Goal: Task Accomplishment & Management: Use online tool/utility

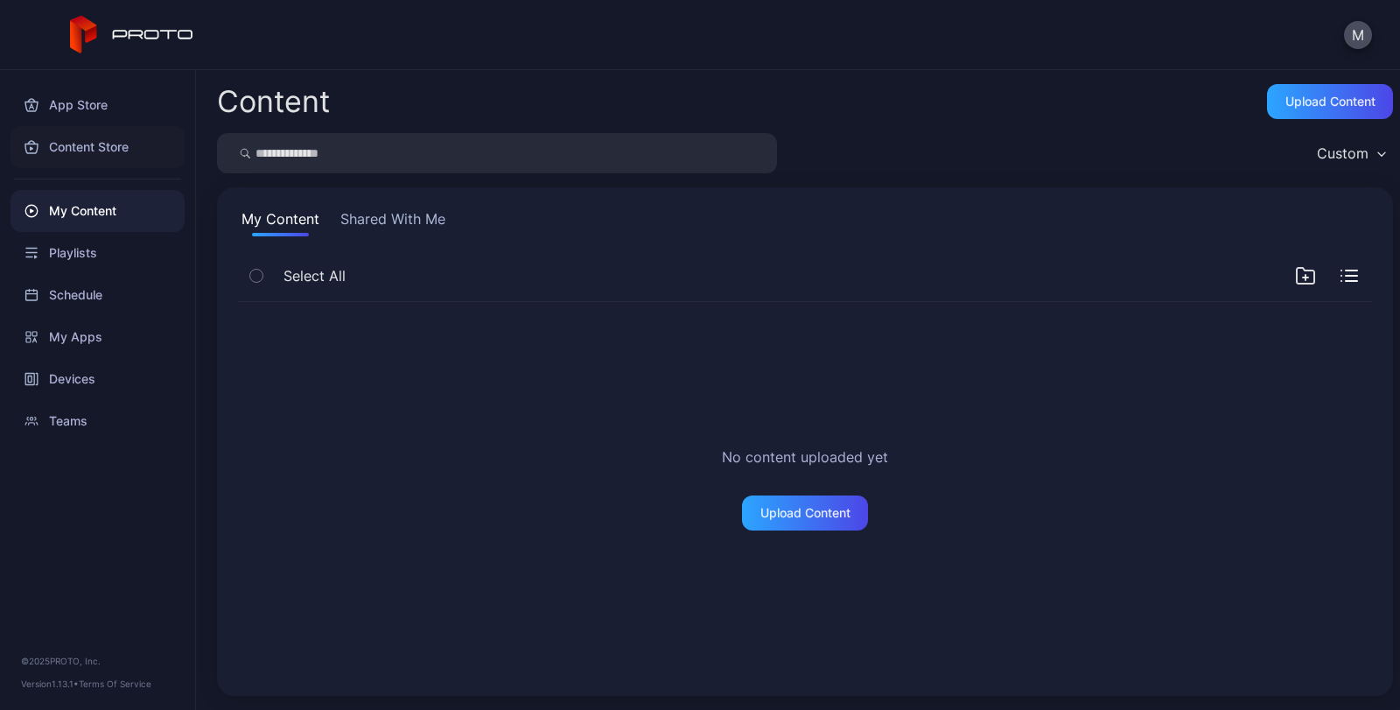
click at [79, 151] on div "Content Store" at bounding box center [98, 147] width 174 height 42
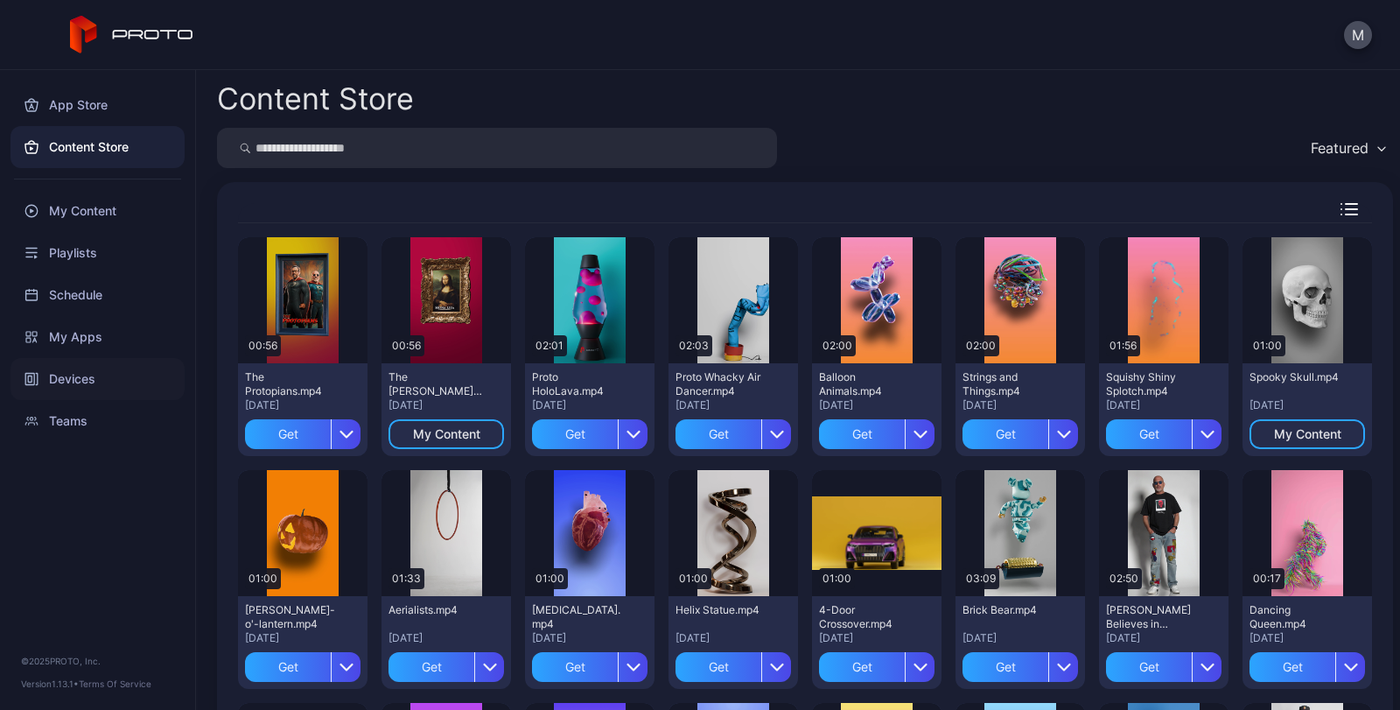
click at [61, 374] on div "Devices" at bounding box center [98, 379] width 174 height 42
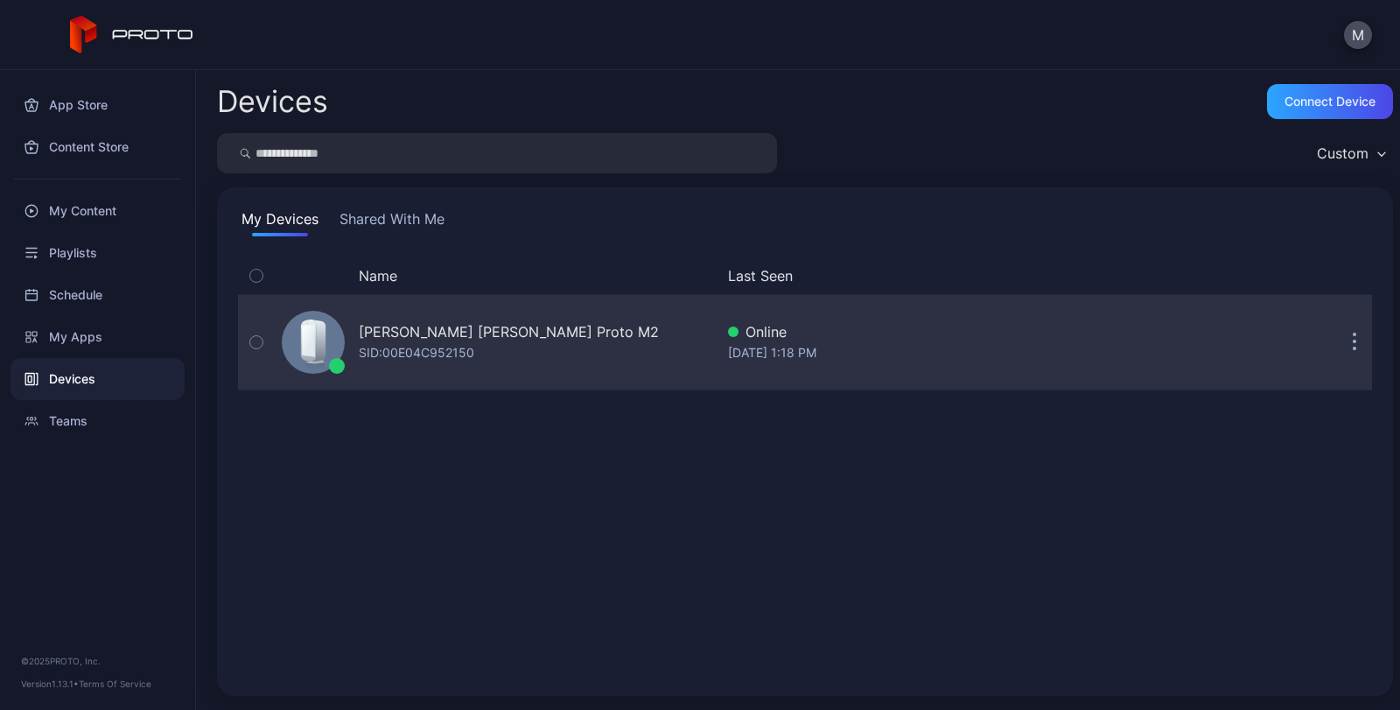
click at [255, 340] on icon "button" at bounding box center [256, 342] width 12 height 19
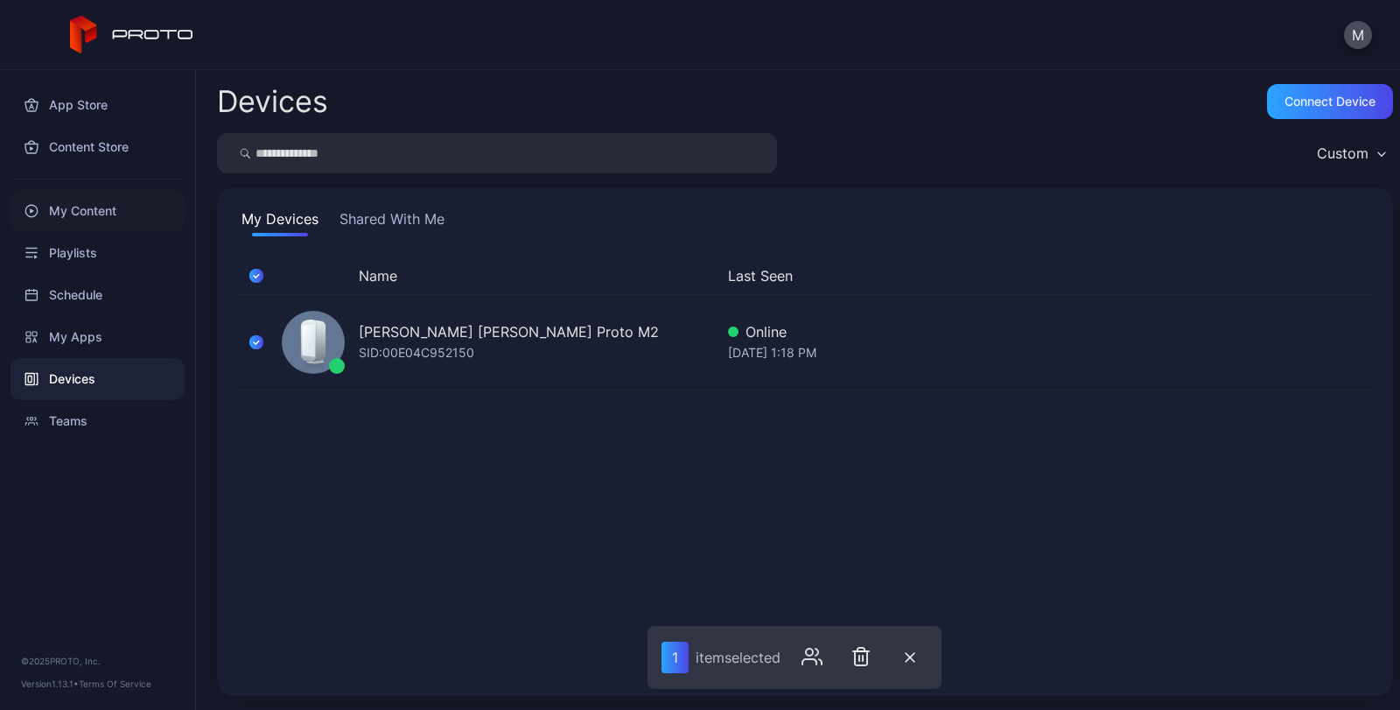
click at [70, 211] on div "My Content" at bounding box center [98, 211] width 174 height 42
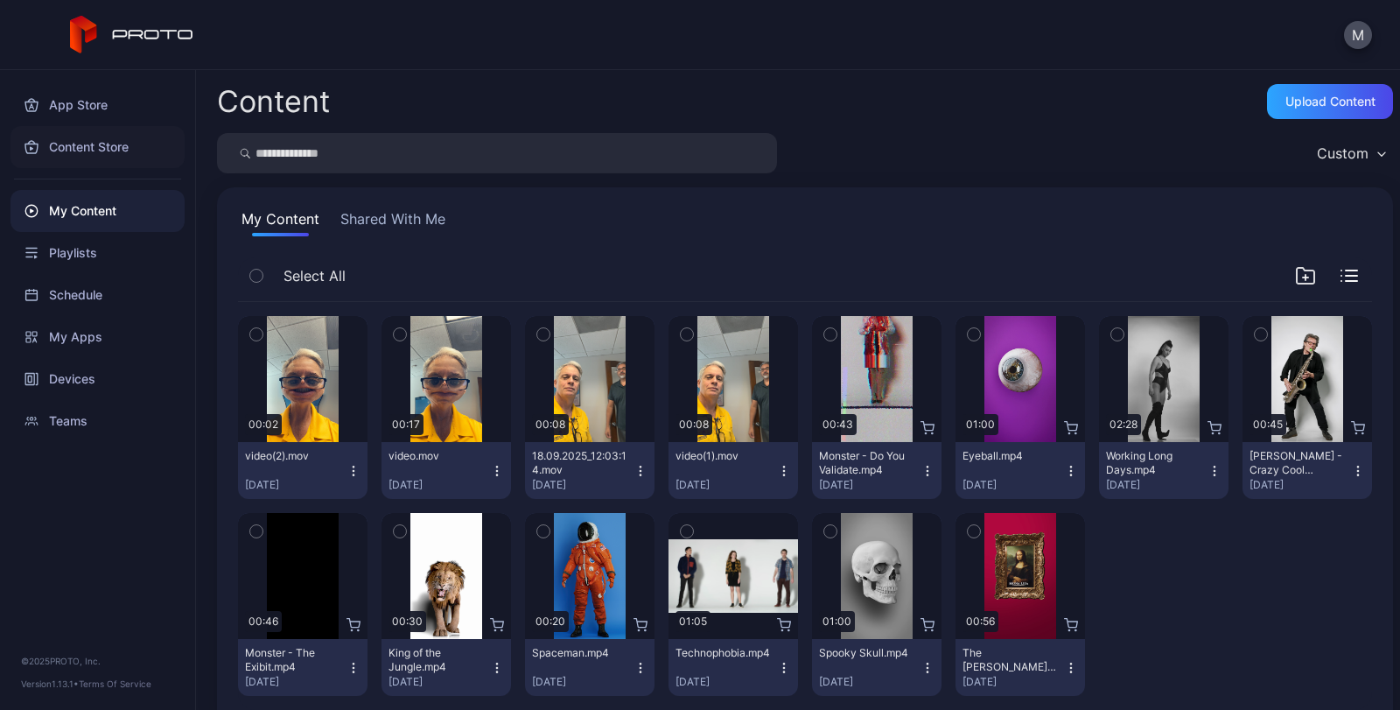
click at [84, 150] on div "Content Store" at bounding box center [98, 147] width 174 height 42
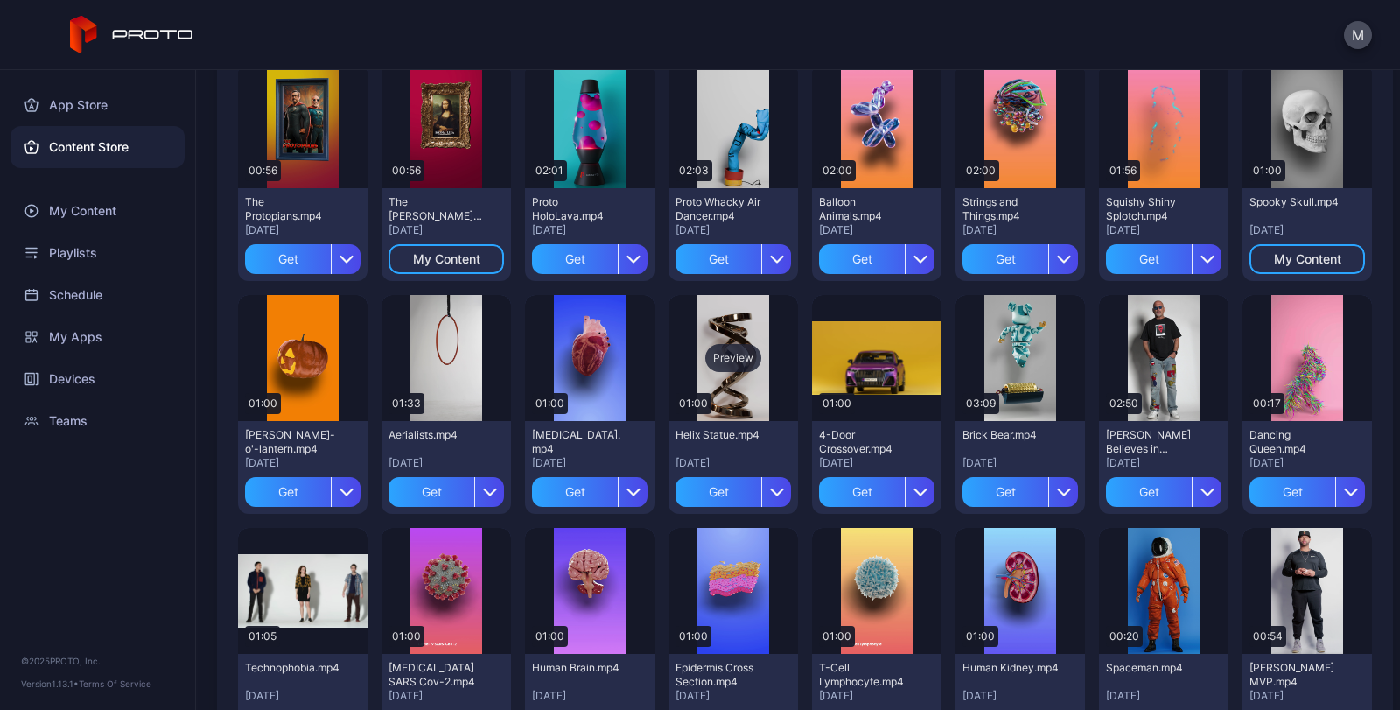
scroll to position [88, 0]
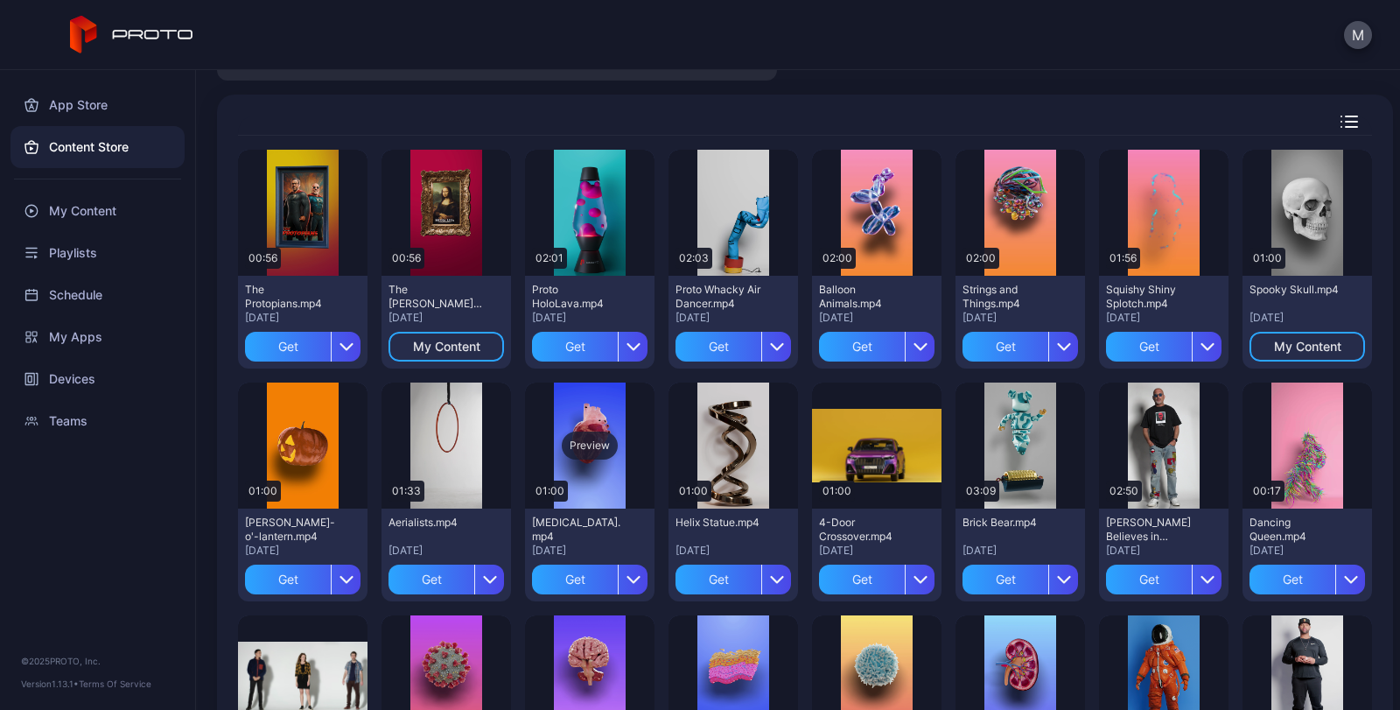
click at [597, 488] on div "Preview" at bounding box center [590, 445] width 130 height 126
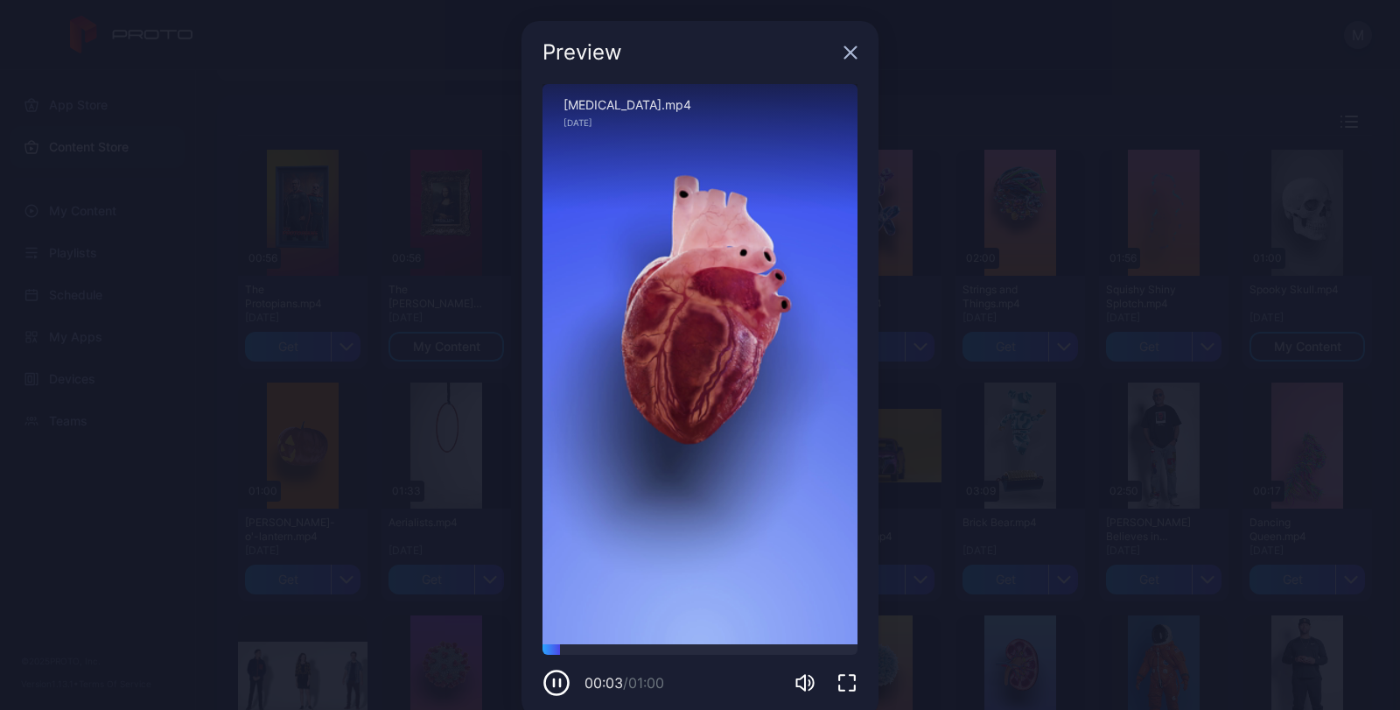
click at [845, 51] on icon "button" at bounding box center [850, 52] width 11 height 11
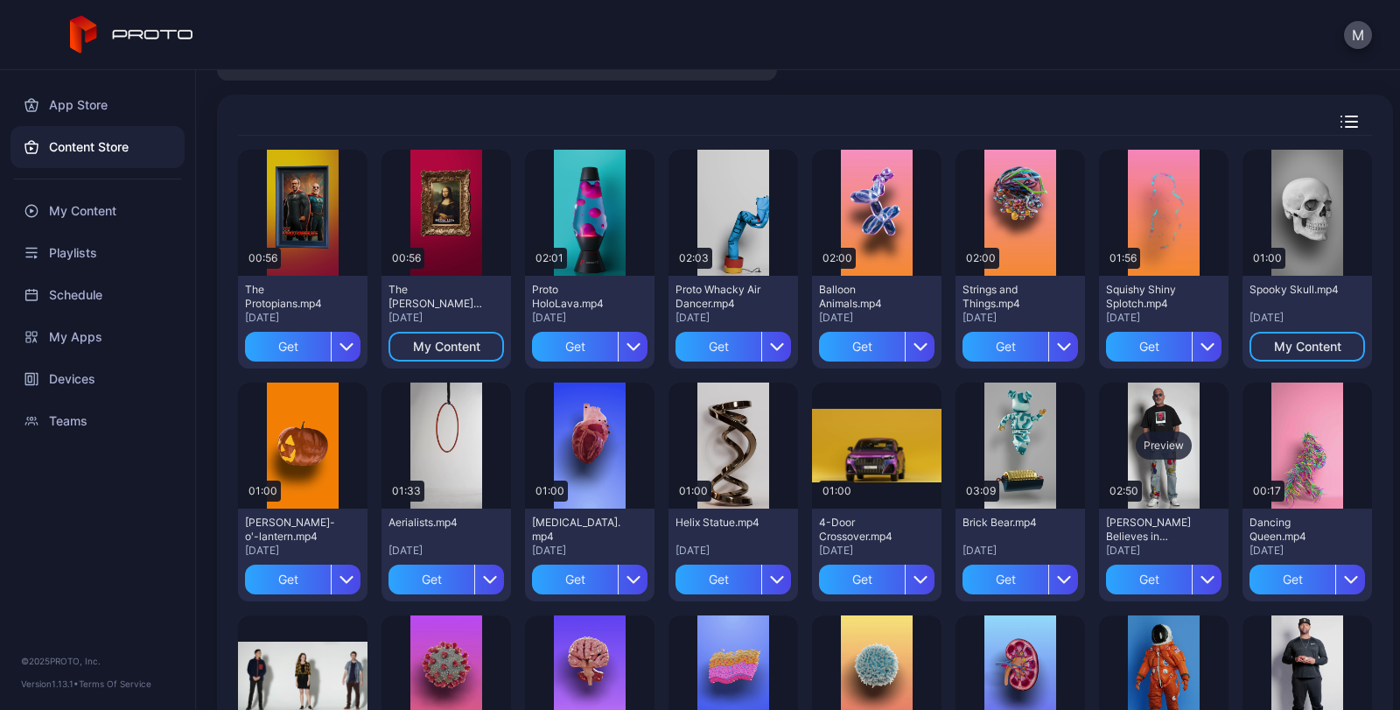
click at [1155, 462] on div "Preview" at bounding box center [1164, 445] width 130 height 126
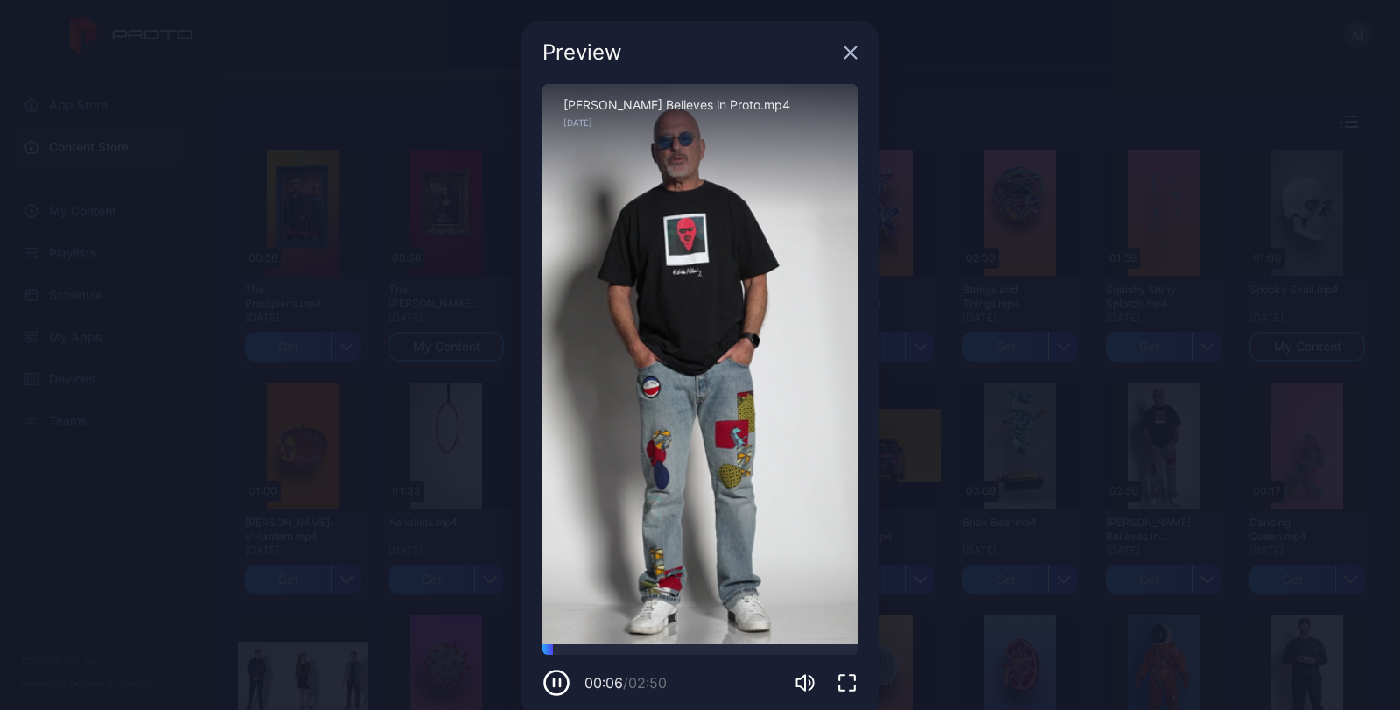
click at [845, 49] on icon "button" at bounding box center [850, 52] width 11 height 11
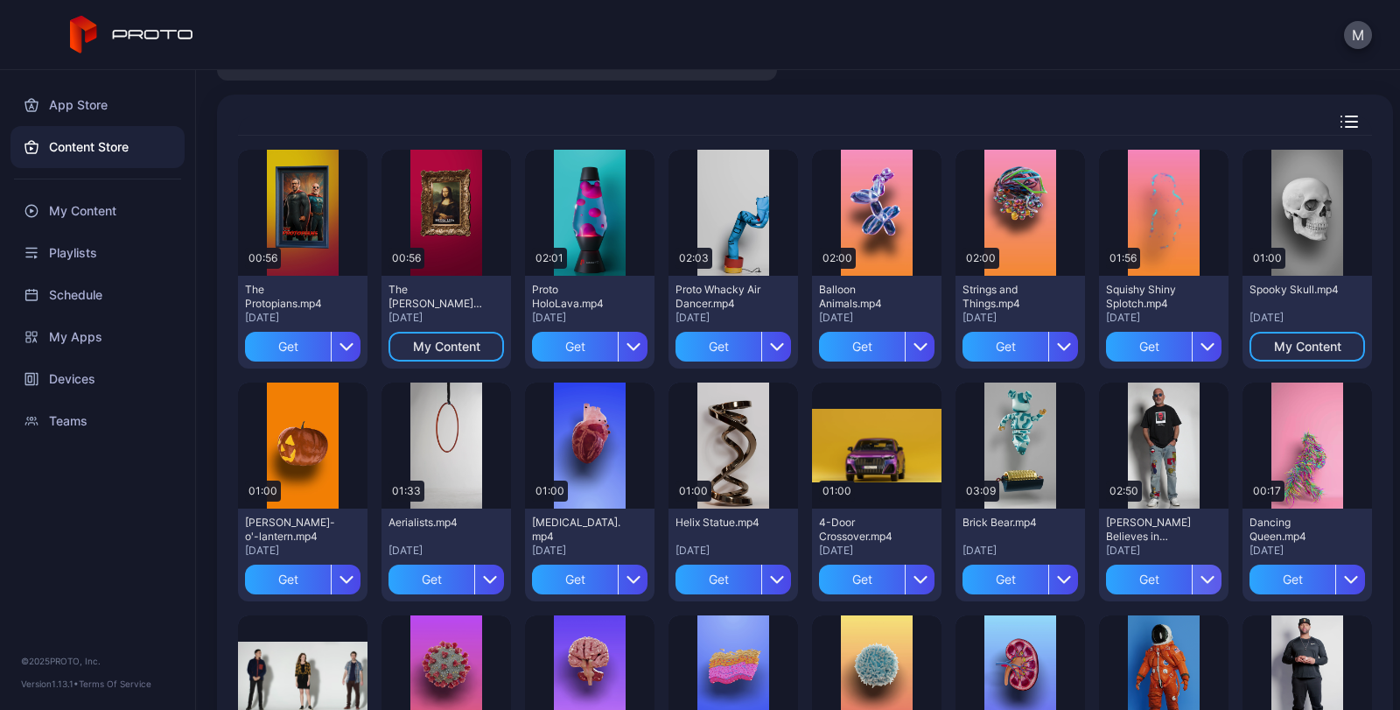
click at [1192, 571] on div "button" at bounding box center [1207, 579] width 30 height 30
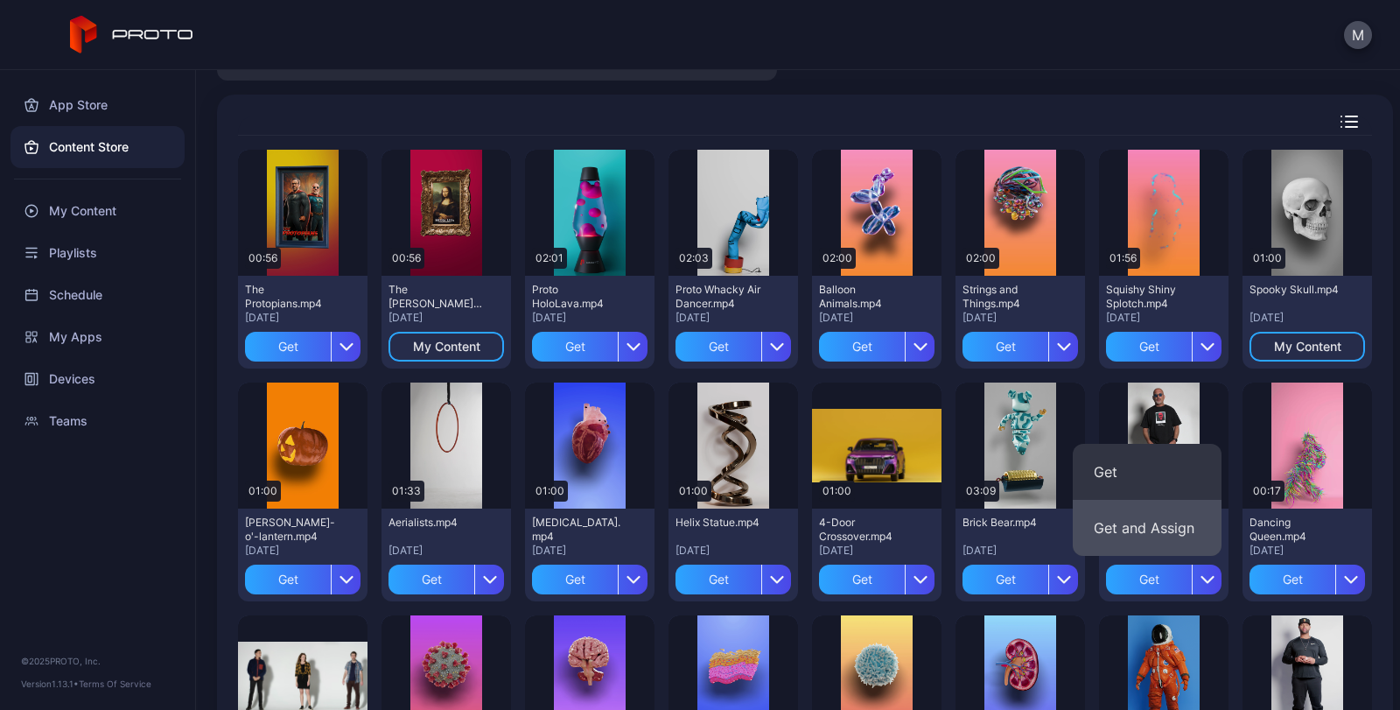
click at [1152, 527] on button "Get and Assign" at bounding box center [1147, 528] width 149 height 56
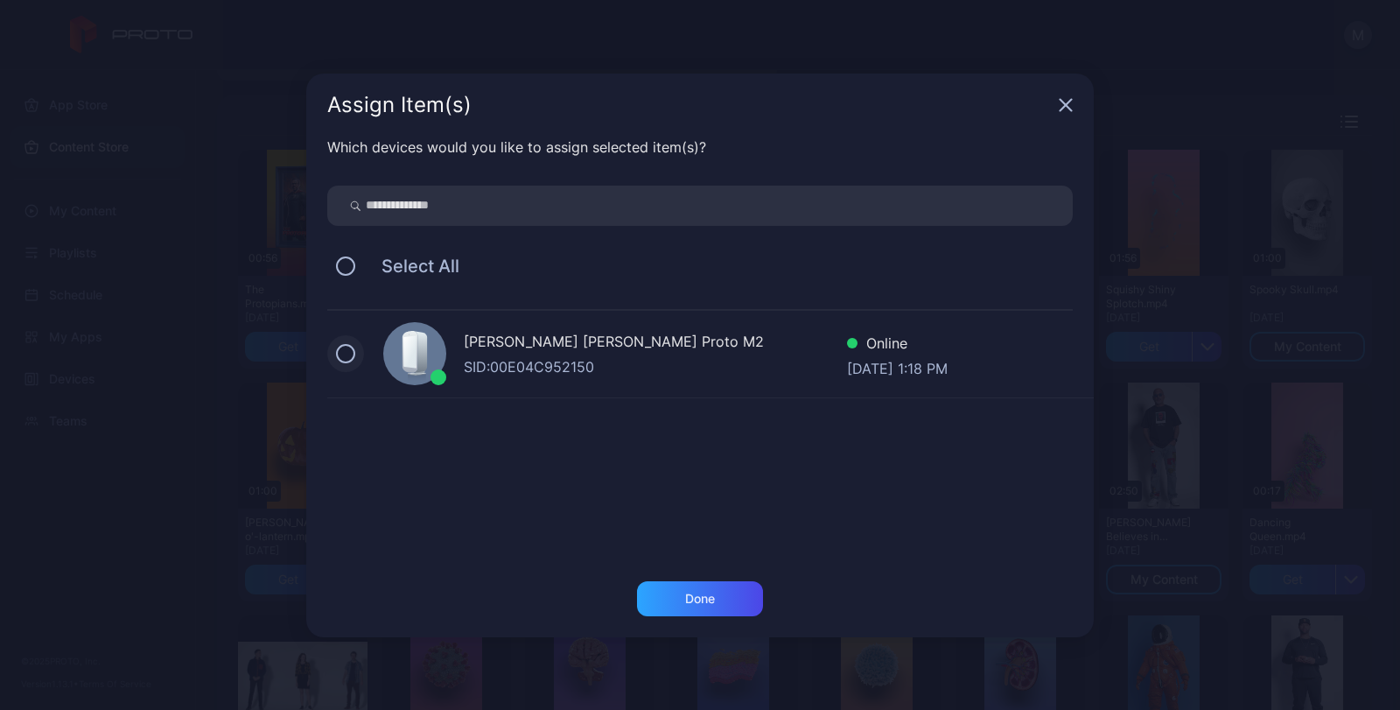
click at [347, 356] on button at bounding box center [345, 353] width 19 height 19
click at [685, 592] on div "Done" at bounding box center [700, 599] width 30 height 14
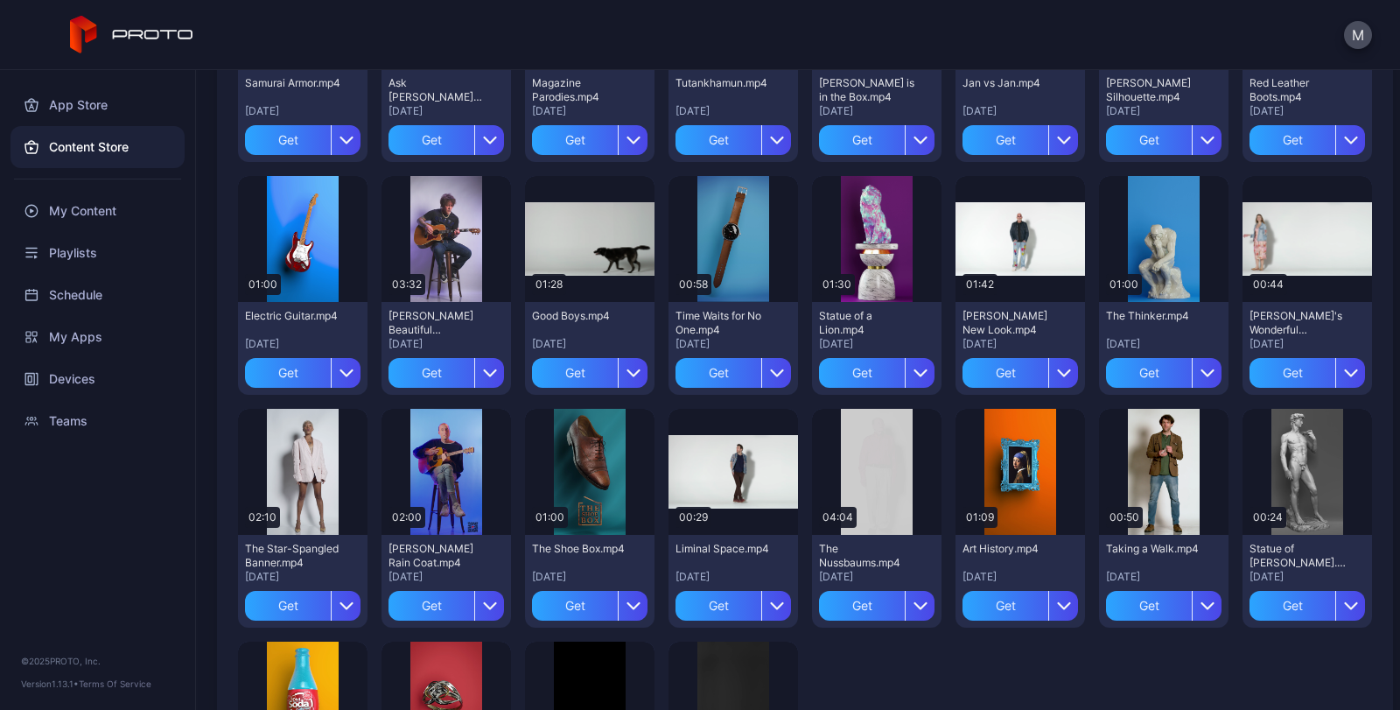
scroll to position [1313, 0]
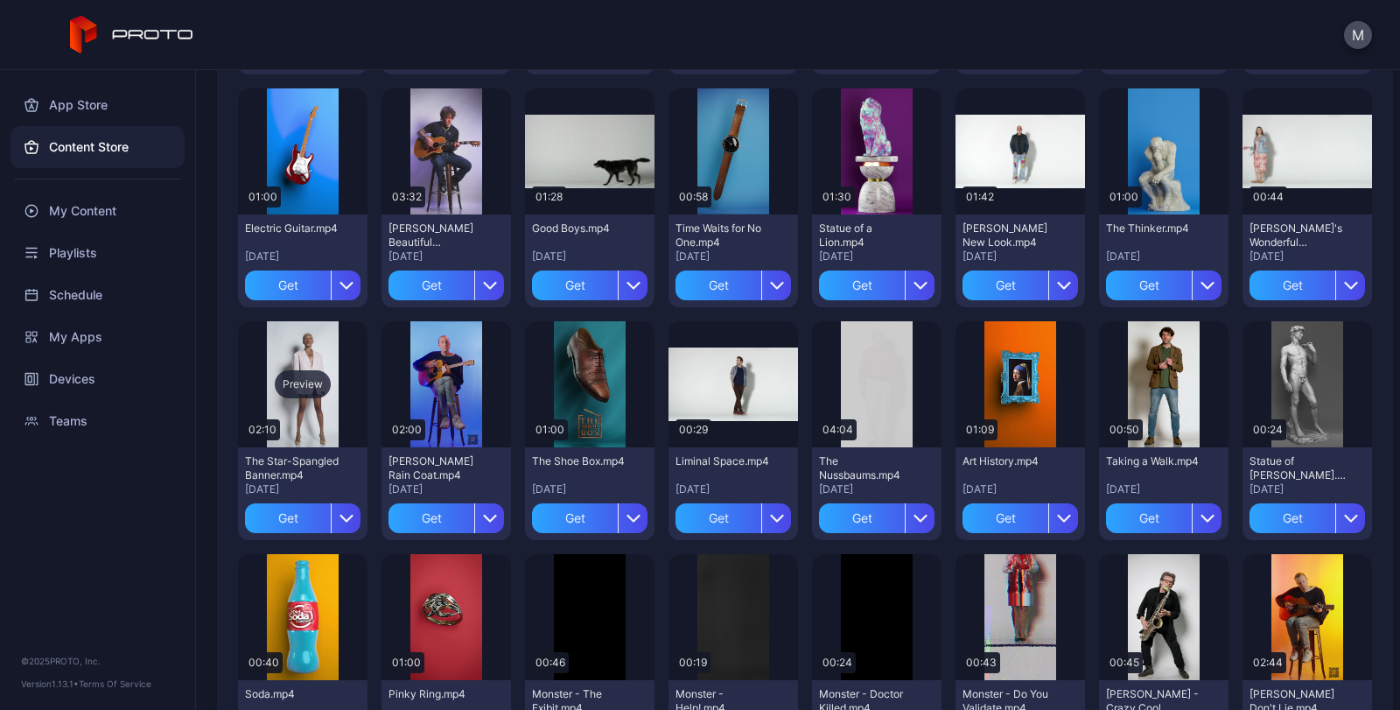
click at [299, 424] on div "Preview" at bounding box center [303, 384] width 130 height 126
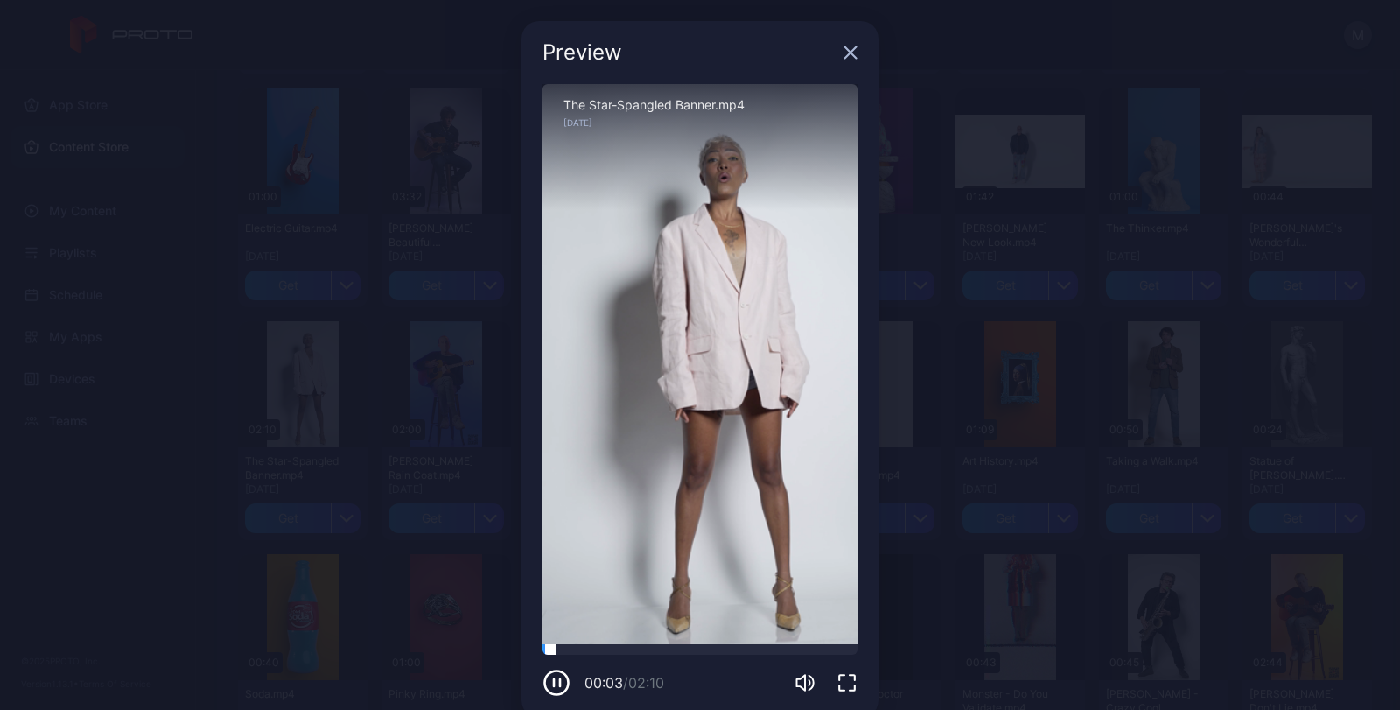
click at [608, 649] on div at bounding box center [700, 649] width 315 height 11
click at [685, 647] on div at bounding box center [700, 649] width 315 height 11
click at [751, 648] on div at bounding box center [700, 649] width 315 height 11
click at [844, 53] on icon "button" at bounding box center [851, 53] width 14 height 14
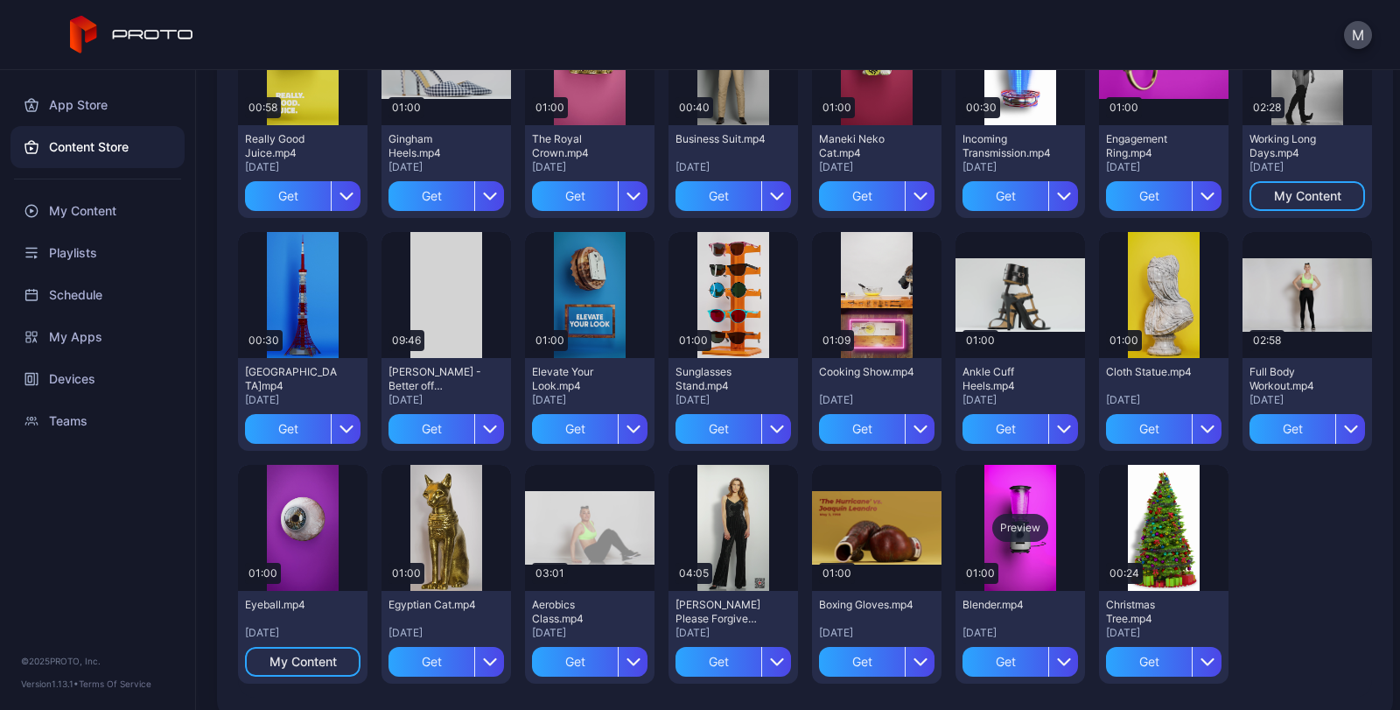
scroll to position [2123, 0]
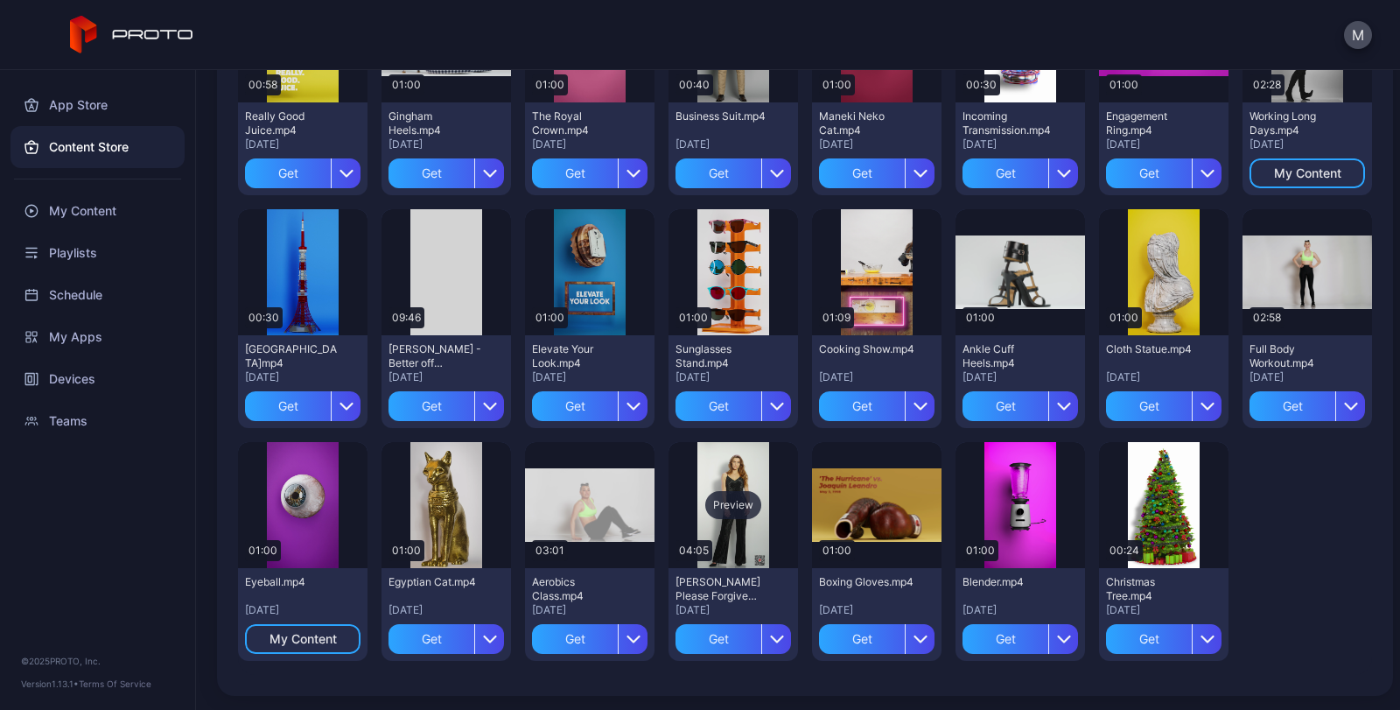
click at [716, 545] on div "Preview" at bounding box center [734, 505] width 130 height 126
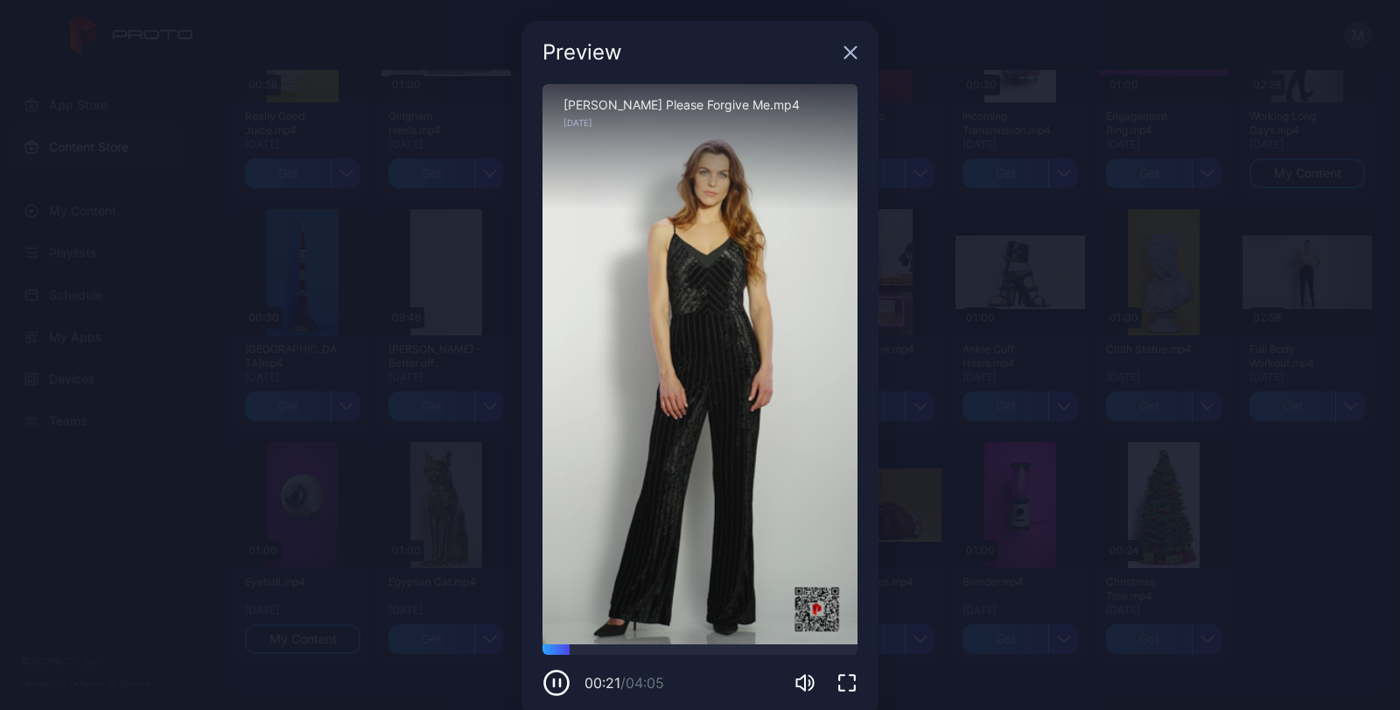
click at [844, 52] on icon "button" at bounding box center [851, 53] width 14 height 14
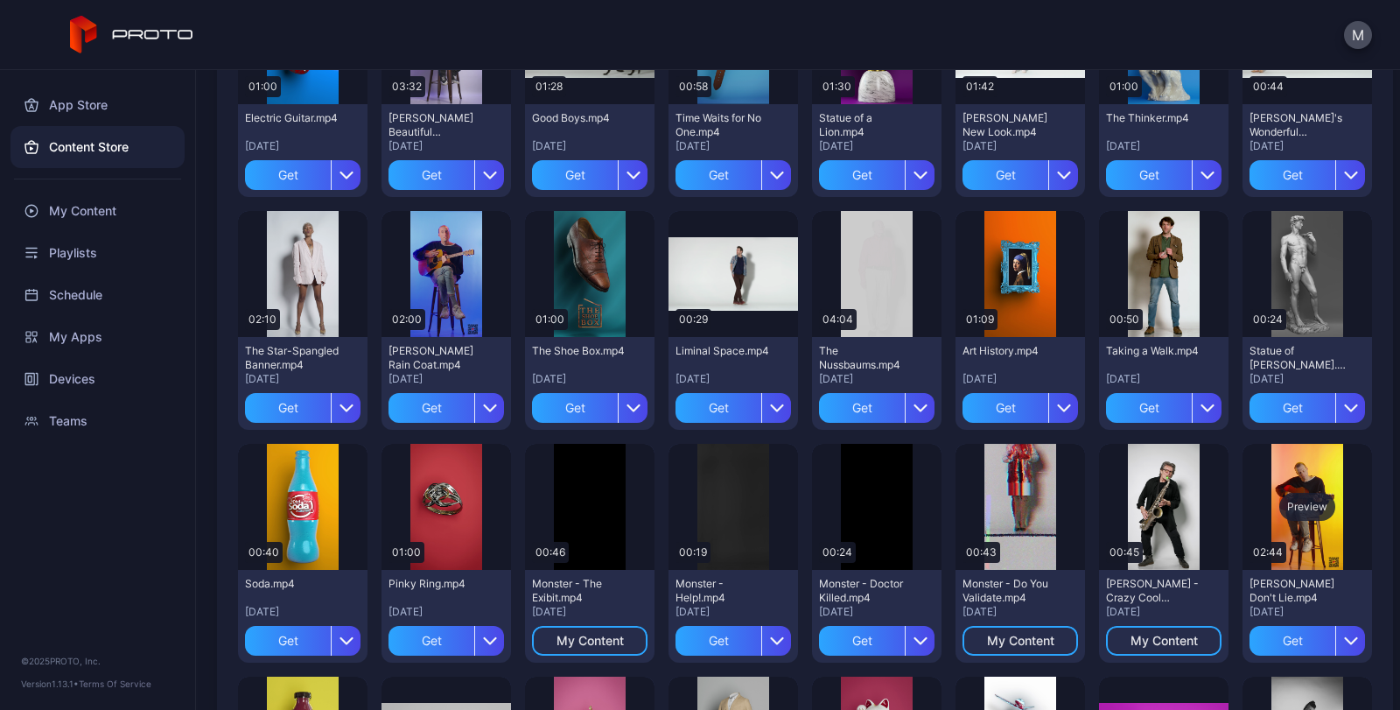
scroll to position [1248, 0]
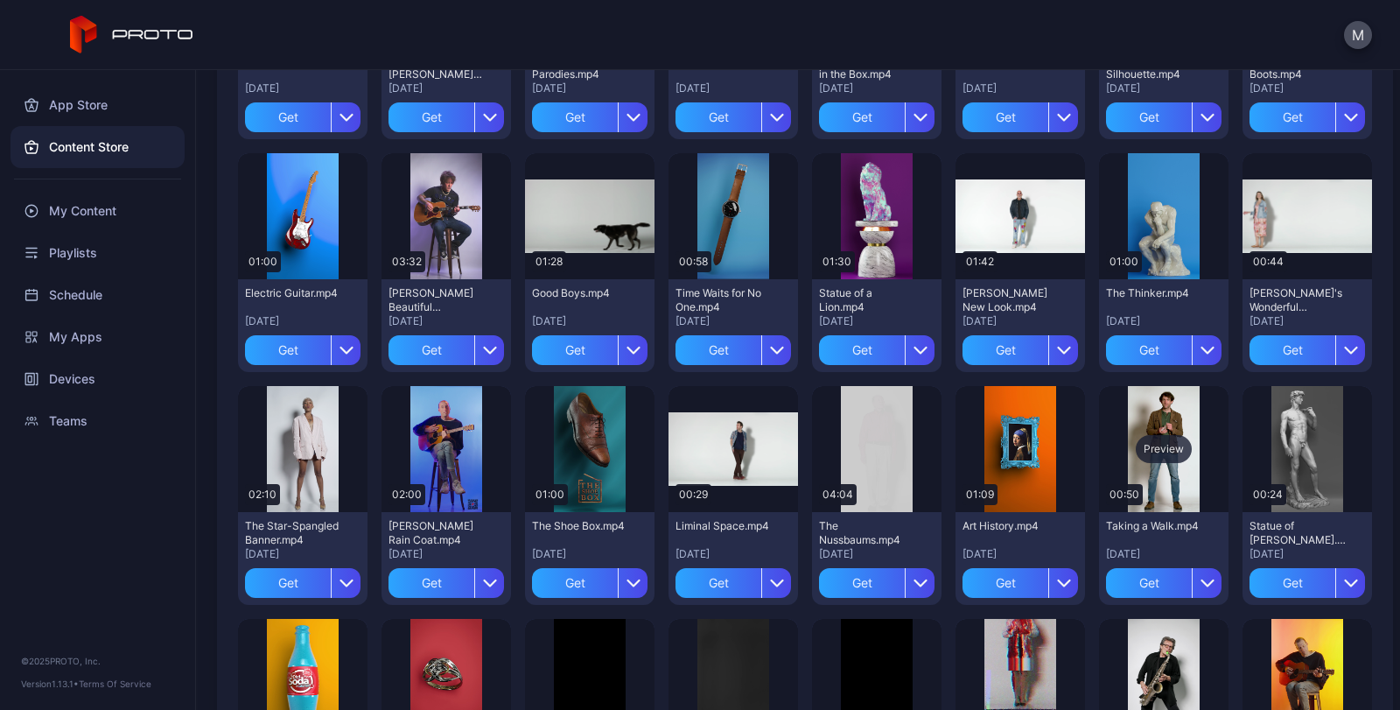
click at [1154, 457] on div "Preview" at bounding box center [1164, 449] width 56 height 28
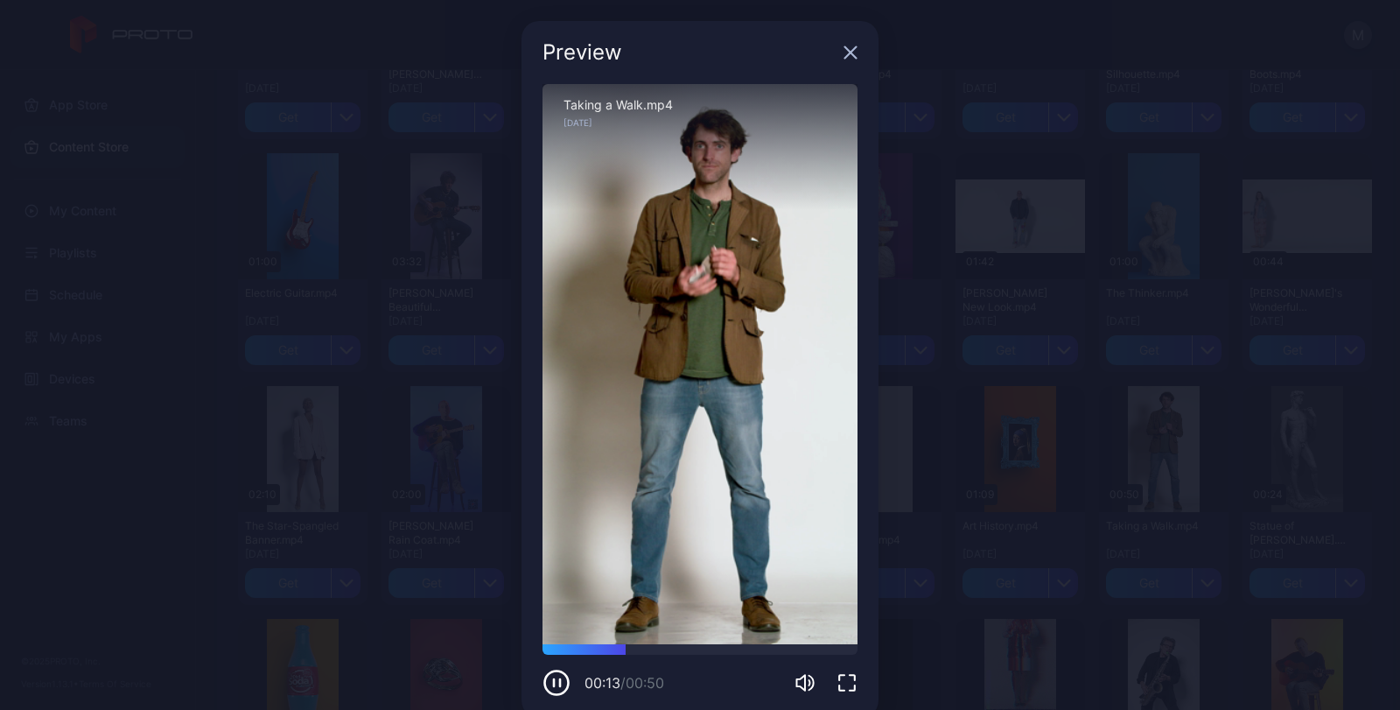
click at [844, 53] on icon "button" at bounding box center [851, 53] width 14 height 14
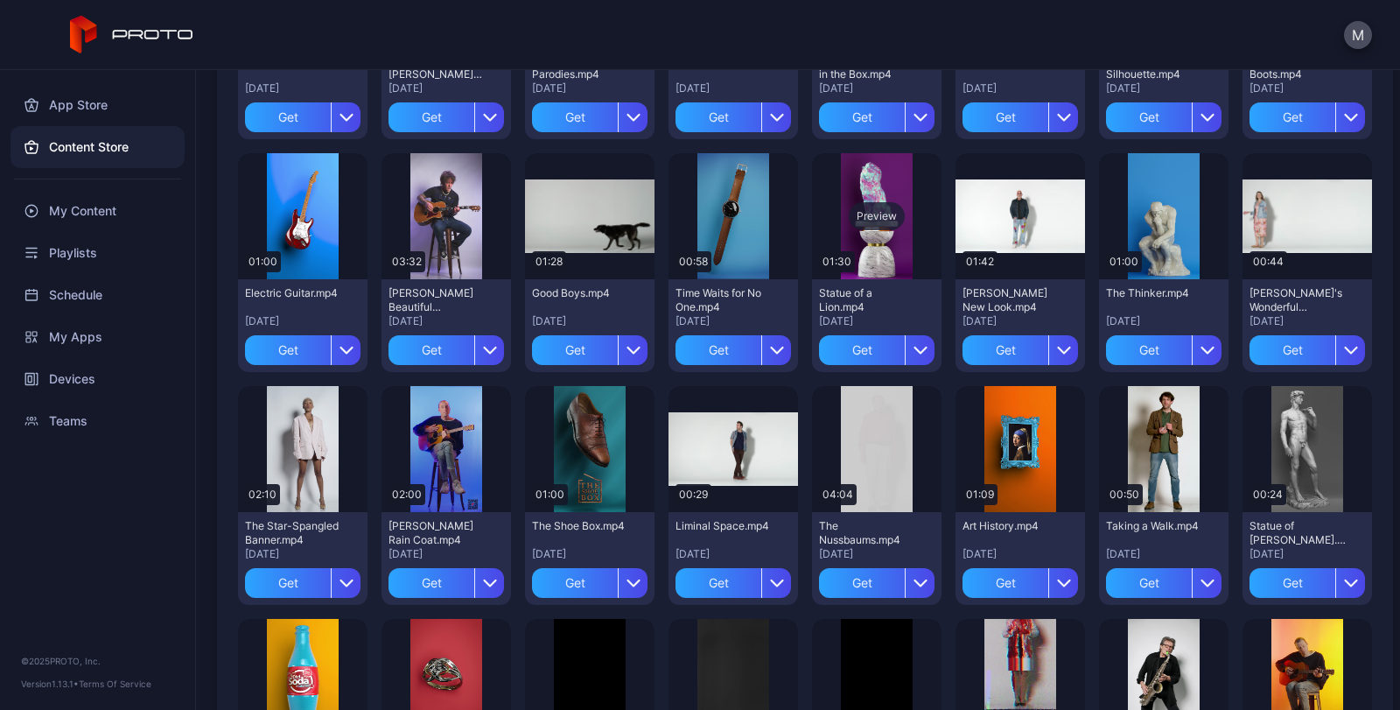
click at [863, 234] on div "Preview" at bounding box center [877, 216] width 130 height 126
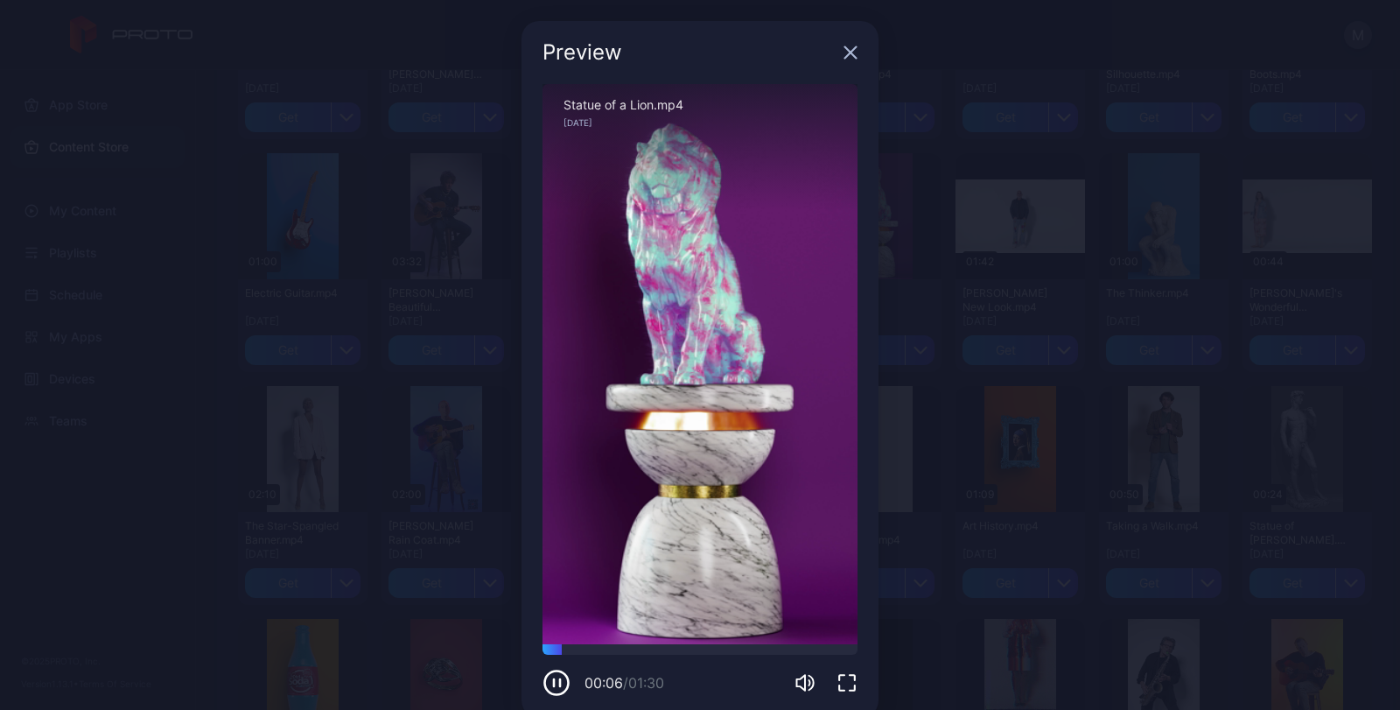
click at [844, 54] on icon "button" at bounding box center [851, 53] width 14 height 14
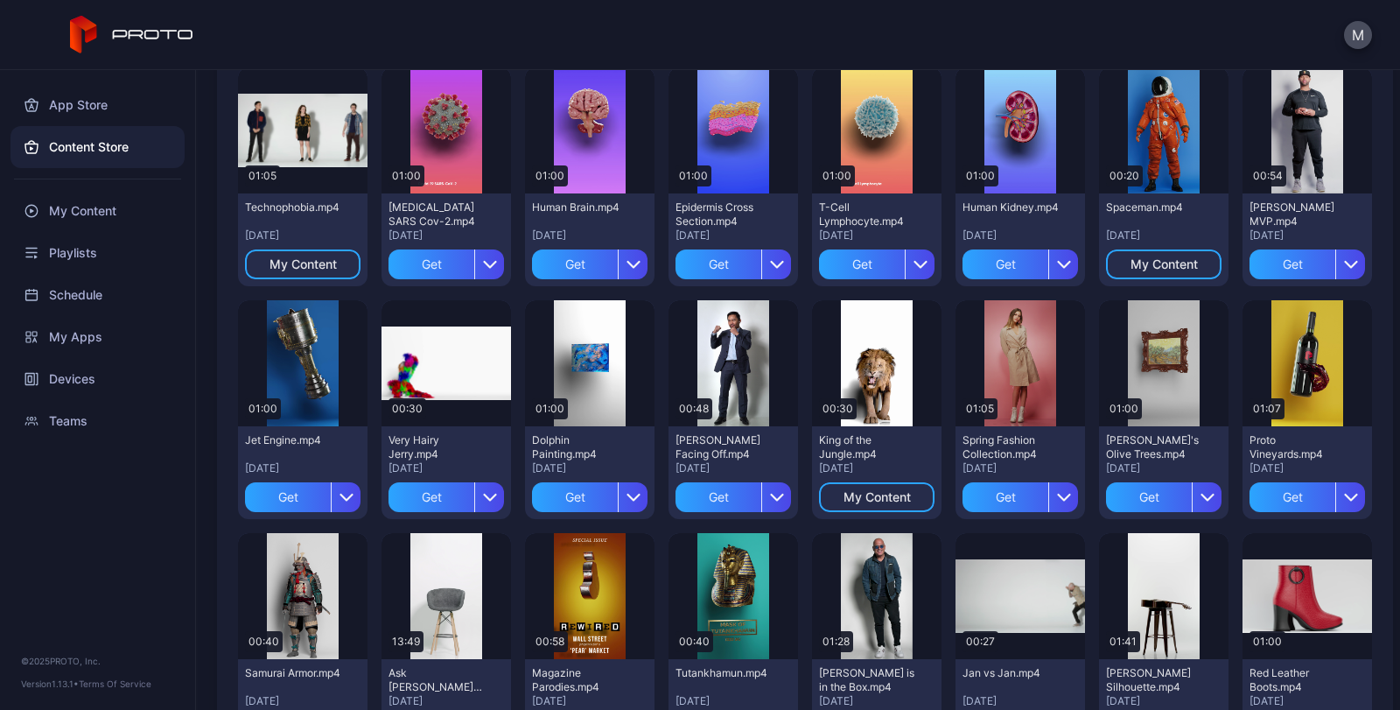
scroll to position [723, 0]
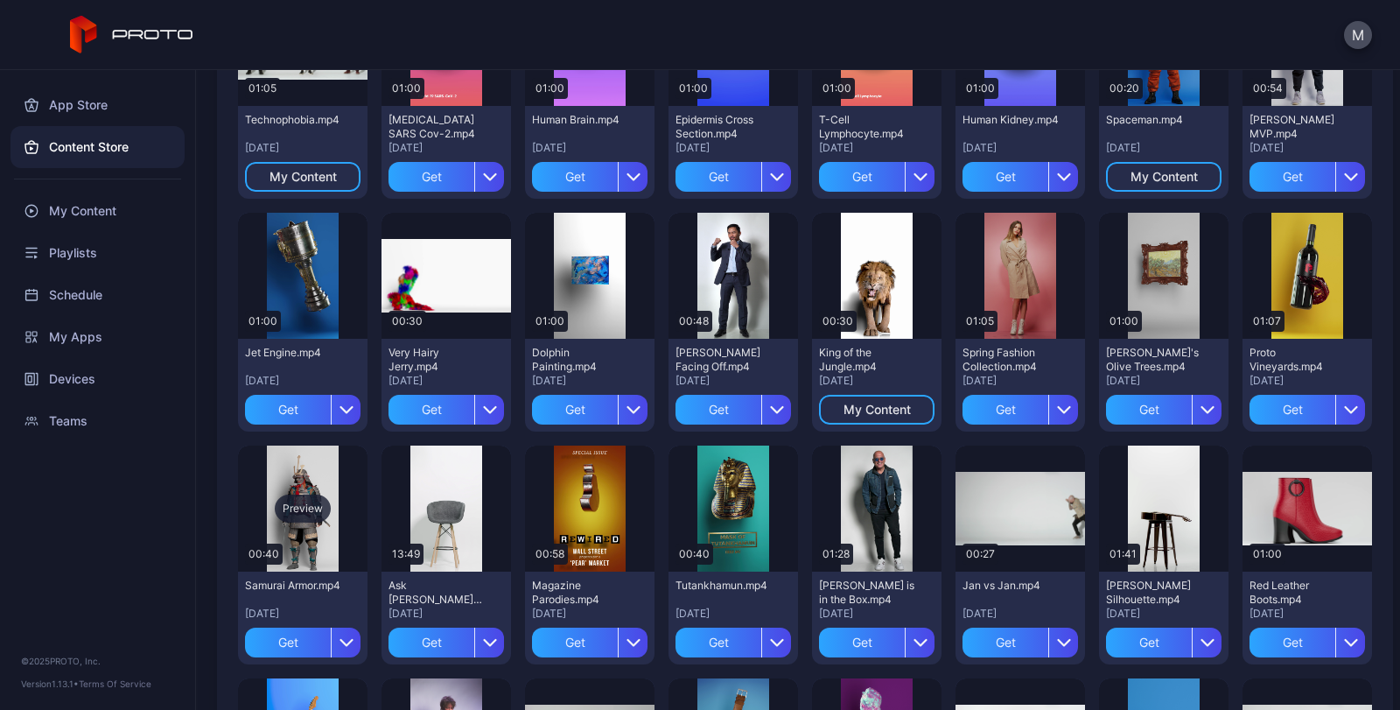
click at [325, 542] on div "Preview" at bounding box center [303, 508] width 130 height 126
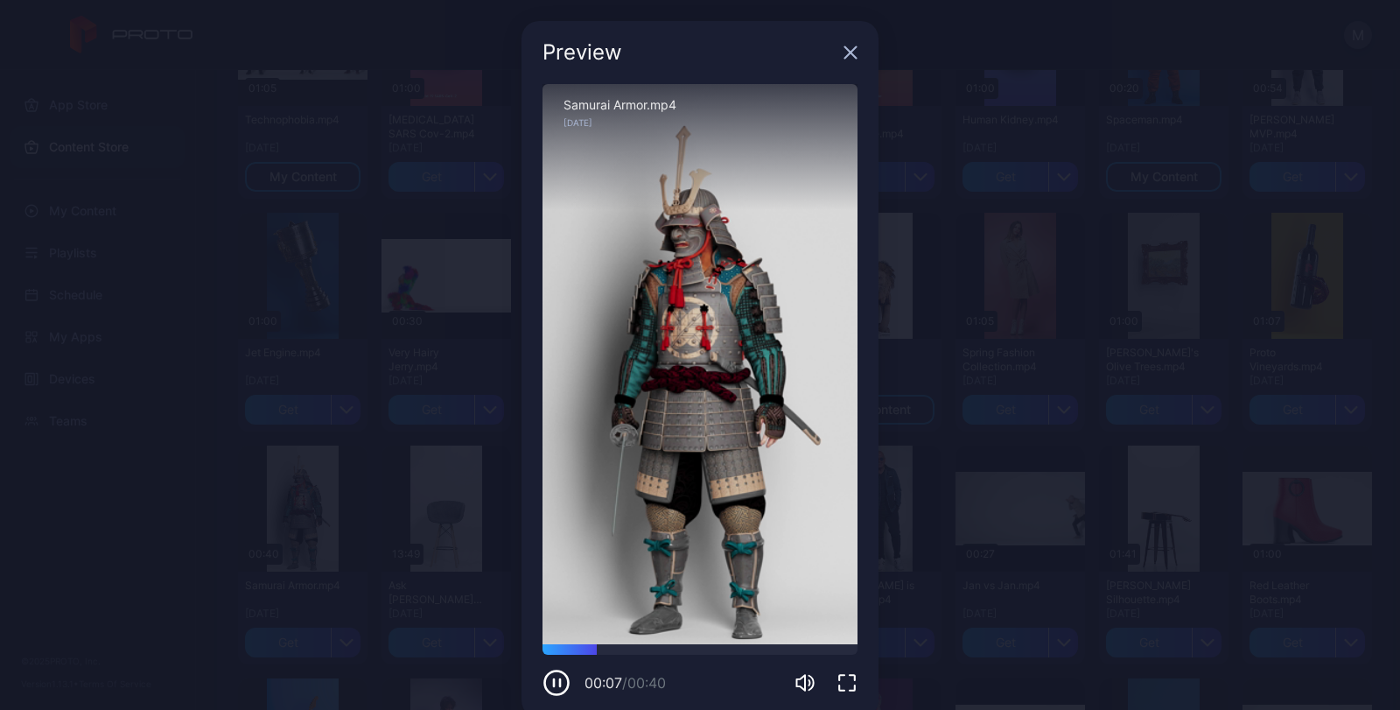
click at [839, 676] on icon "button" at bounding box center [847, 683] width 16 height 16
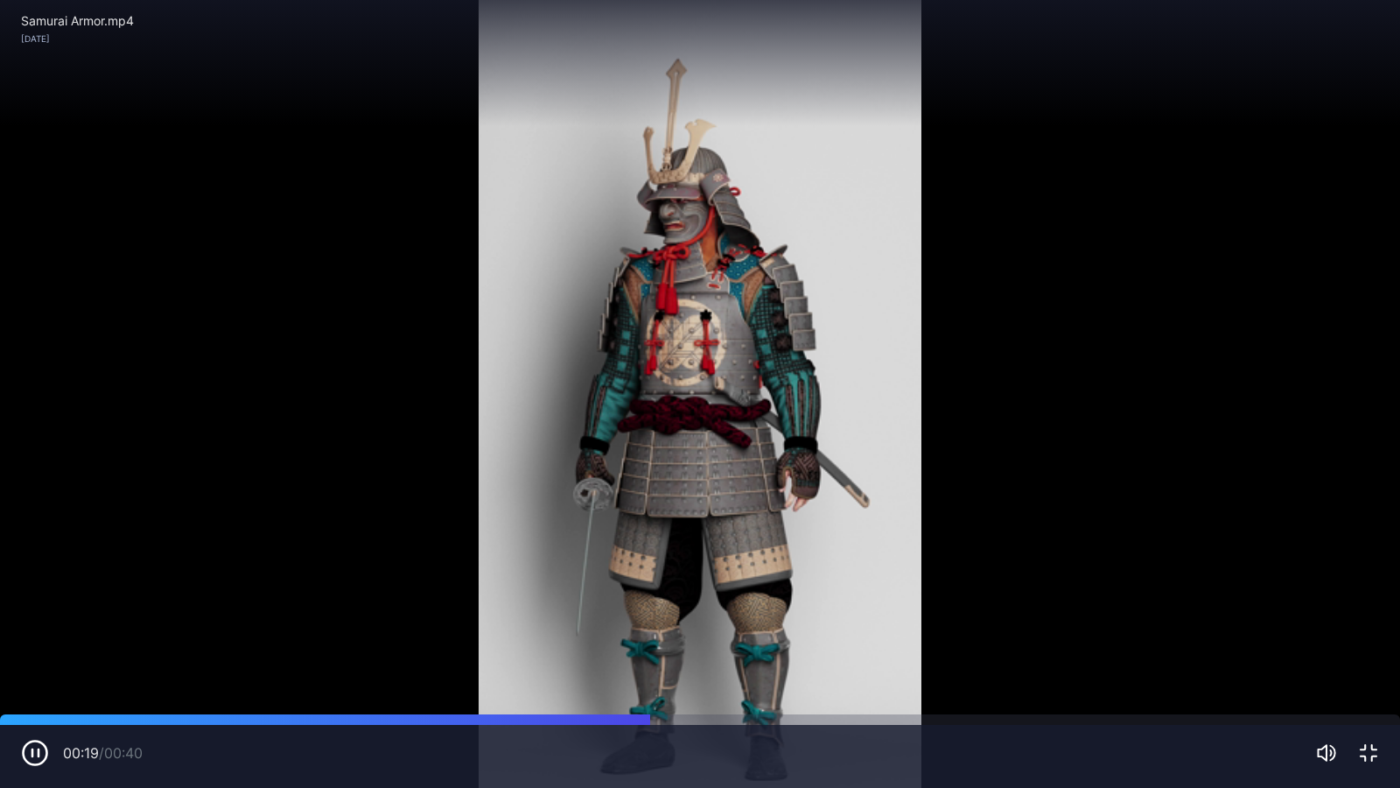
click at [1381, 709] on div "00:19 / 00:40" at bounding box center [700, 756] width 1400 height 63
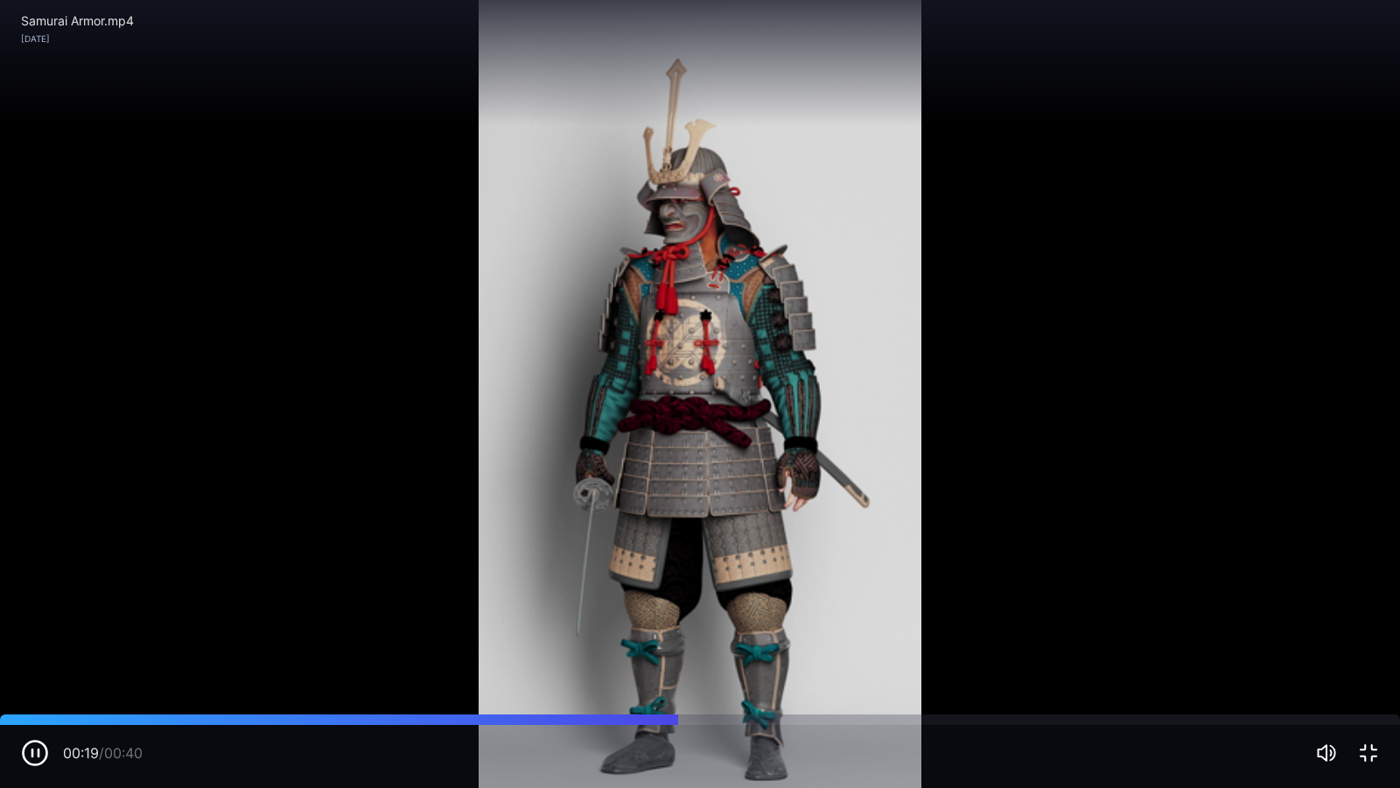
click at [1356, 709] on div at bounding box center [1347, 752] width 63 height 21
click at [1369, 709] on icon "button" at bounding box center [1368, 752] width 21 height 21
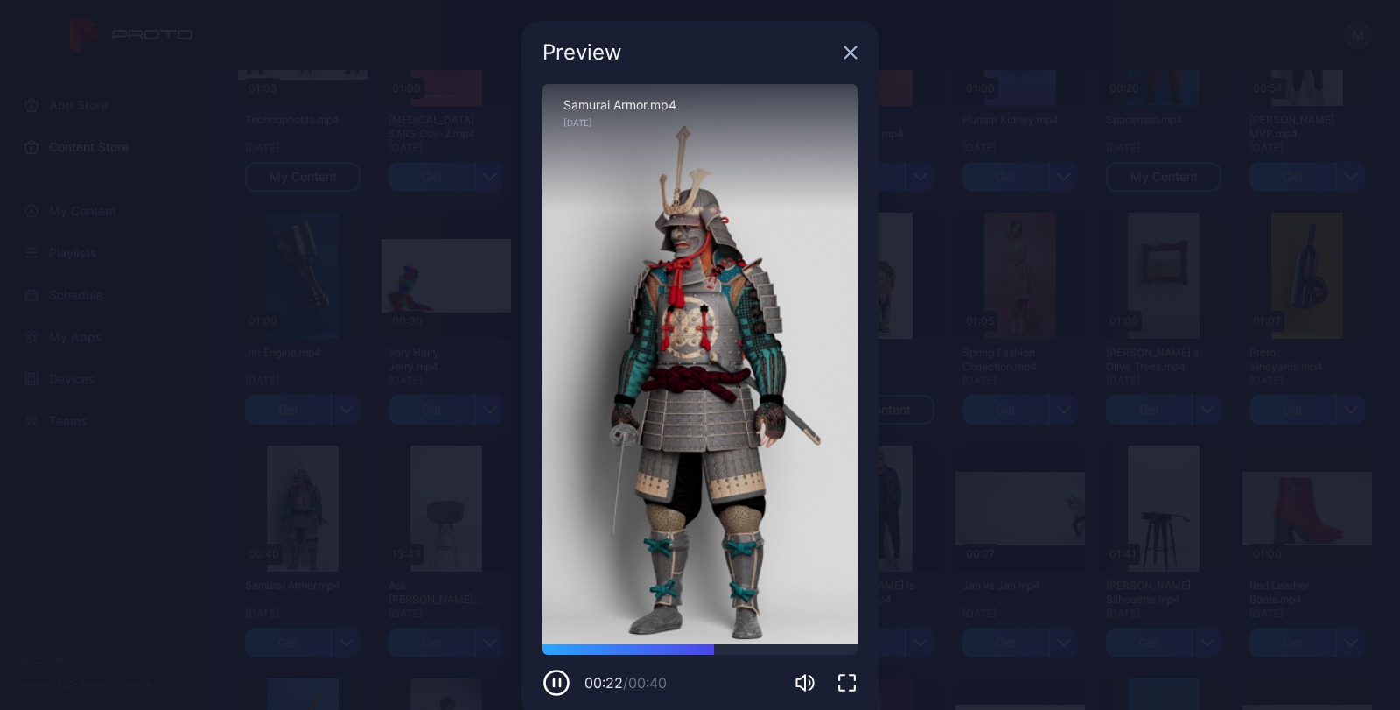
click at [845, 52] on icon "button" at bounding box center [850, 52] width 11 height 11
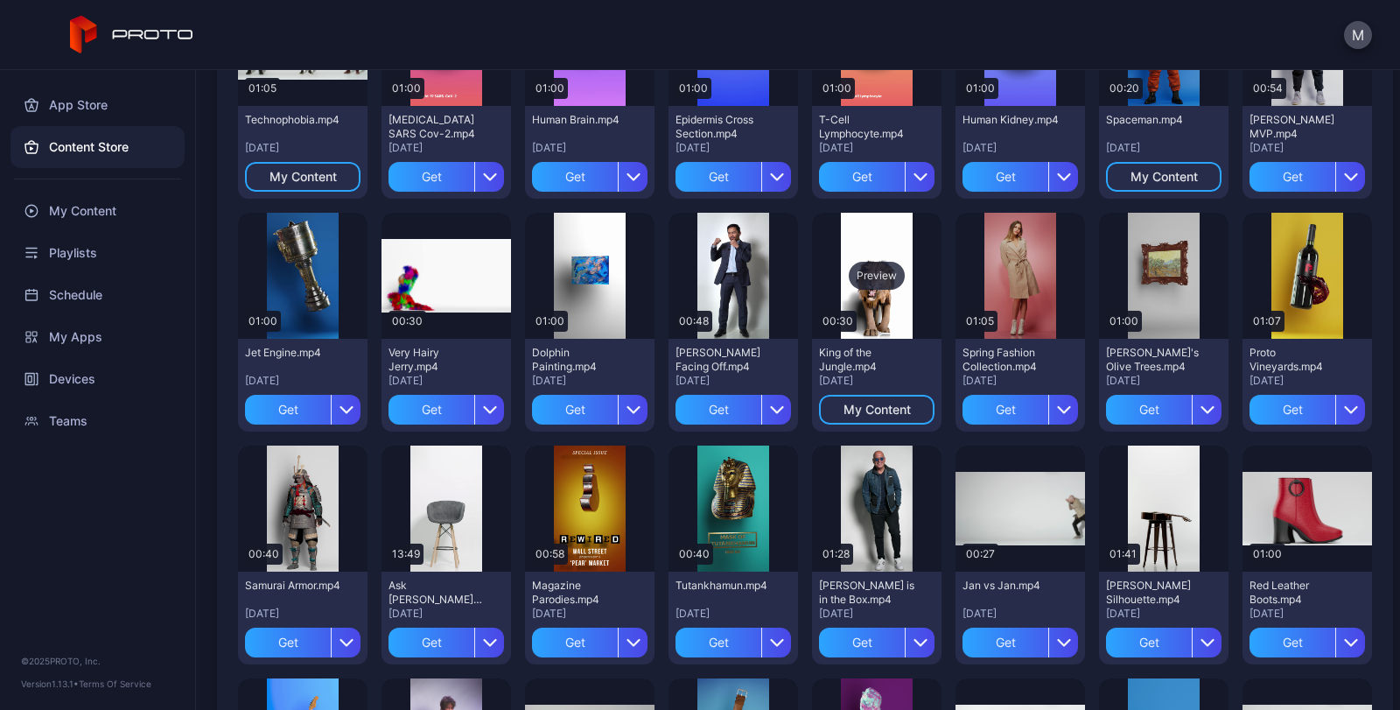
click at [844, 311] on div "Preview" at bounding box center [877, 276] width 130 height 126
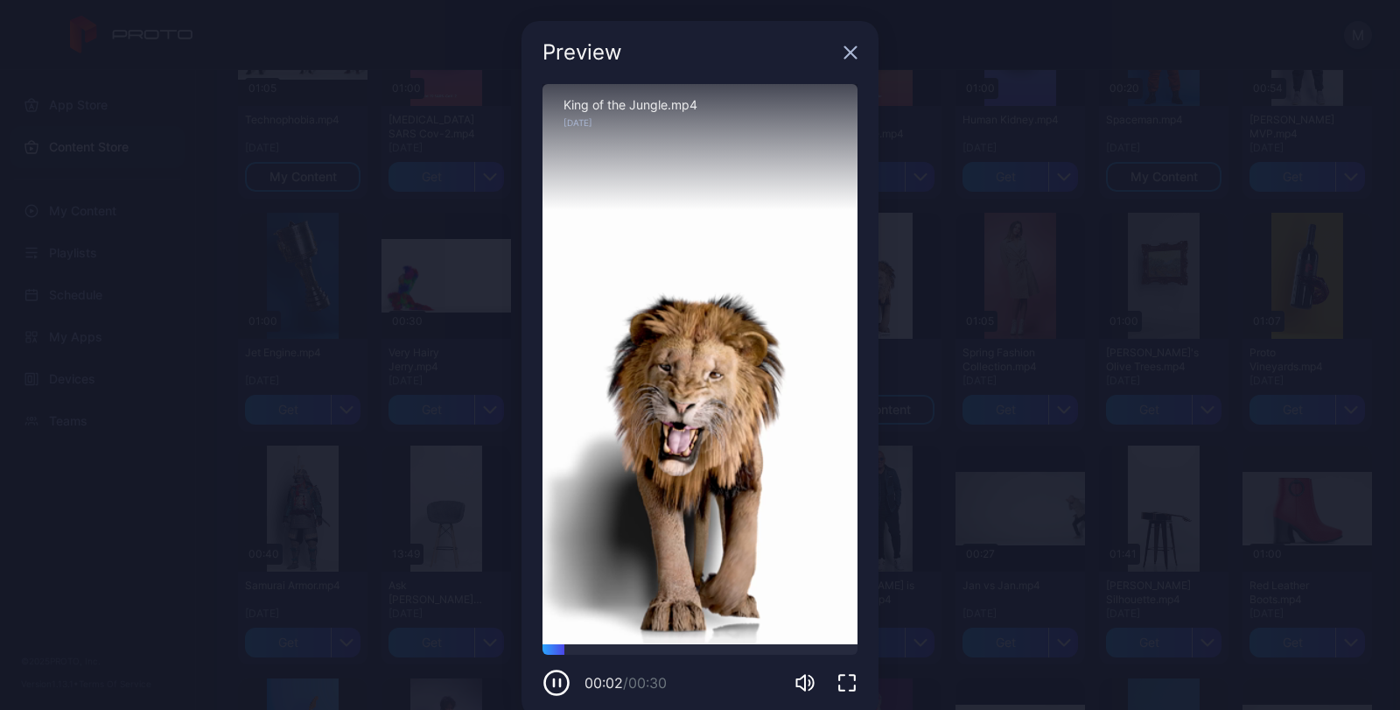
click at [838, 677] on icon "button" at bounding box center [847, 682] width 21 height 21
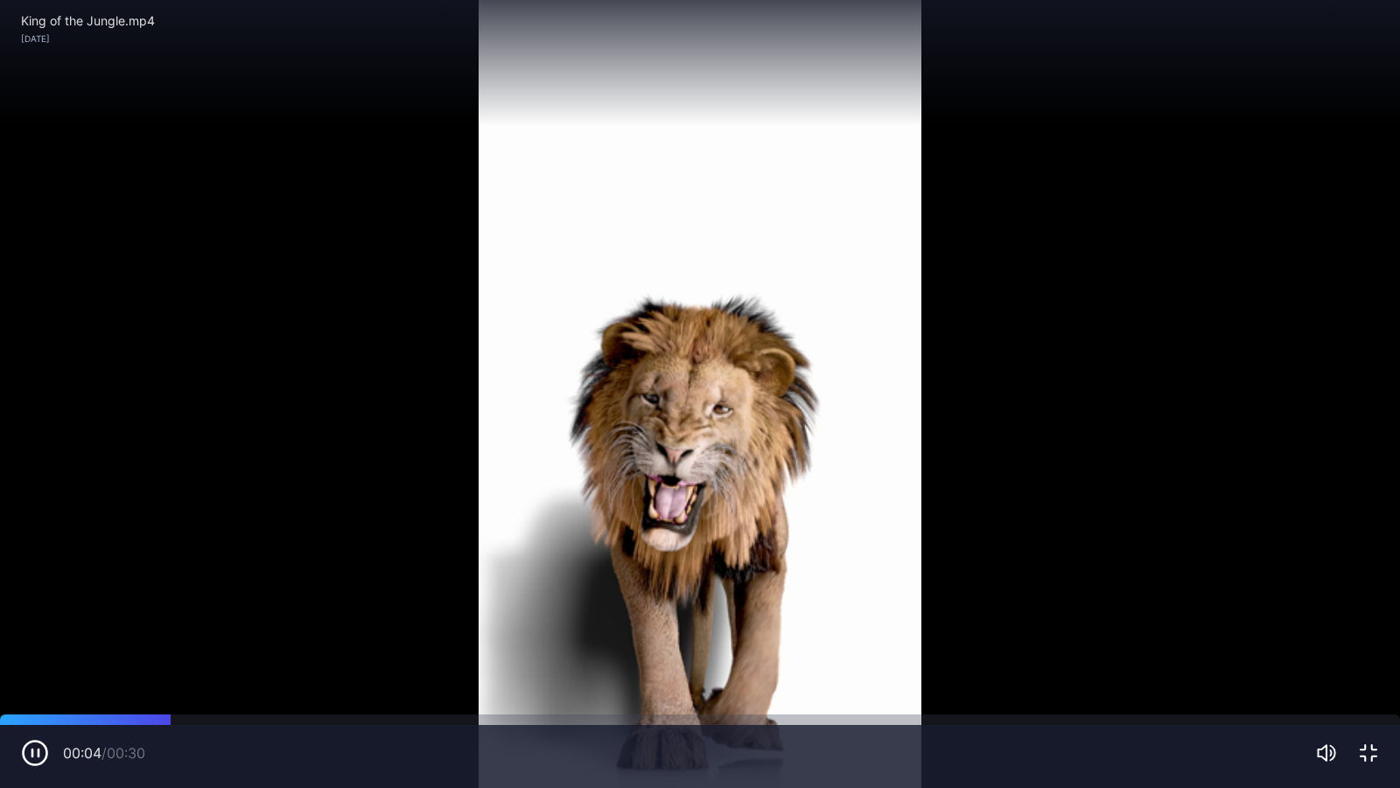
click at [1169, 487] on div "Sorry, your browser doesn‘t support embedded videos" at bounding box center [700, 394] width 1400 height 788
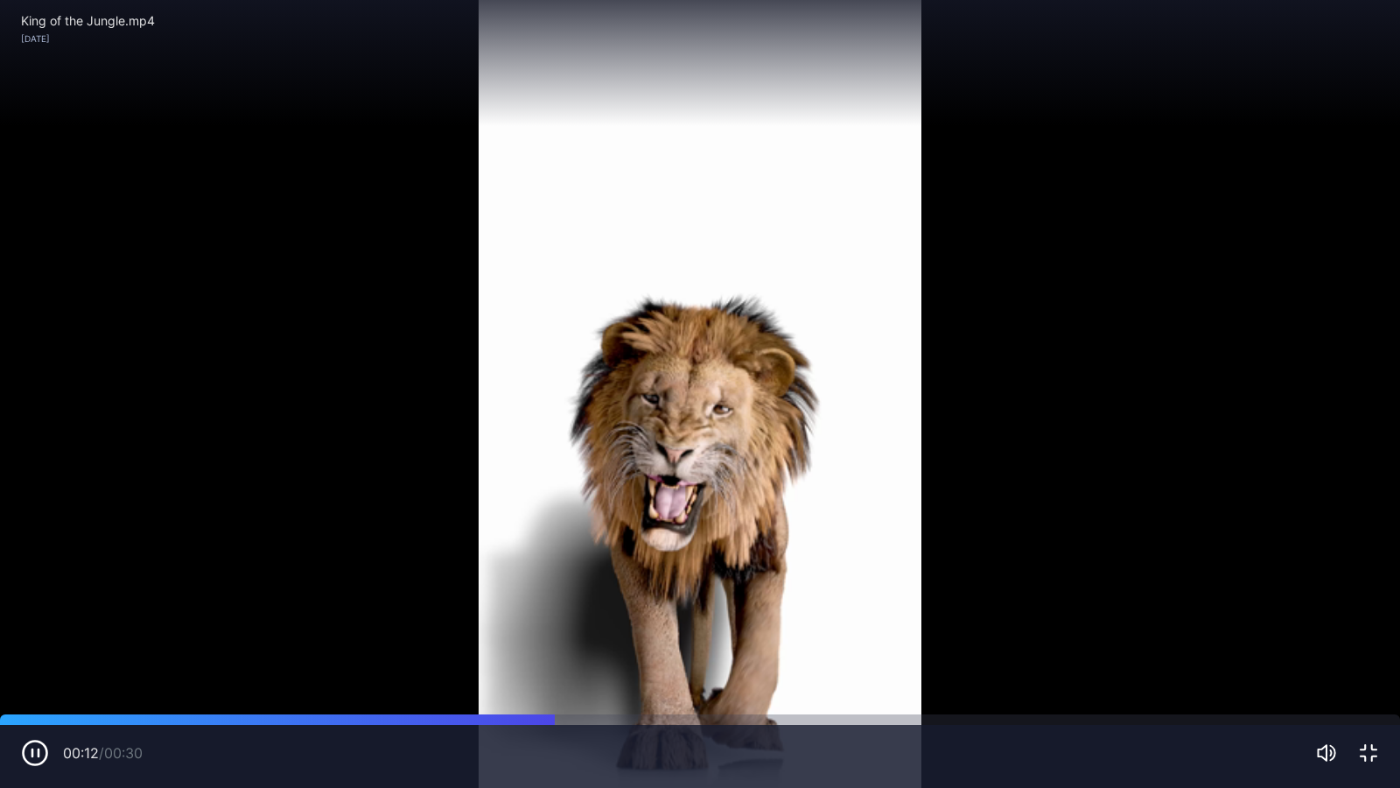
click at [1199, 142] on div "Sorry, your browser doesn‘t support embedded videos" at bounding box center [700, 394] width 1400 height 788
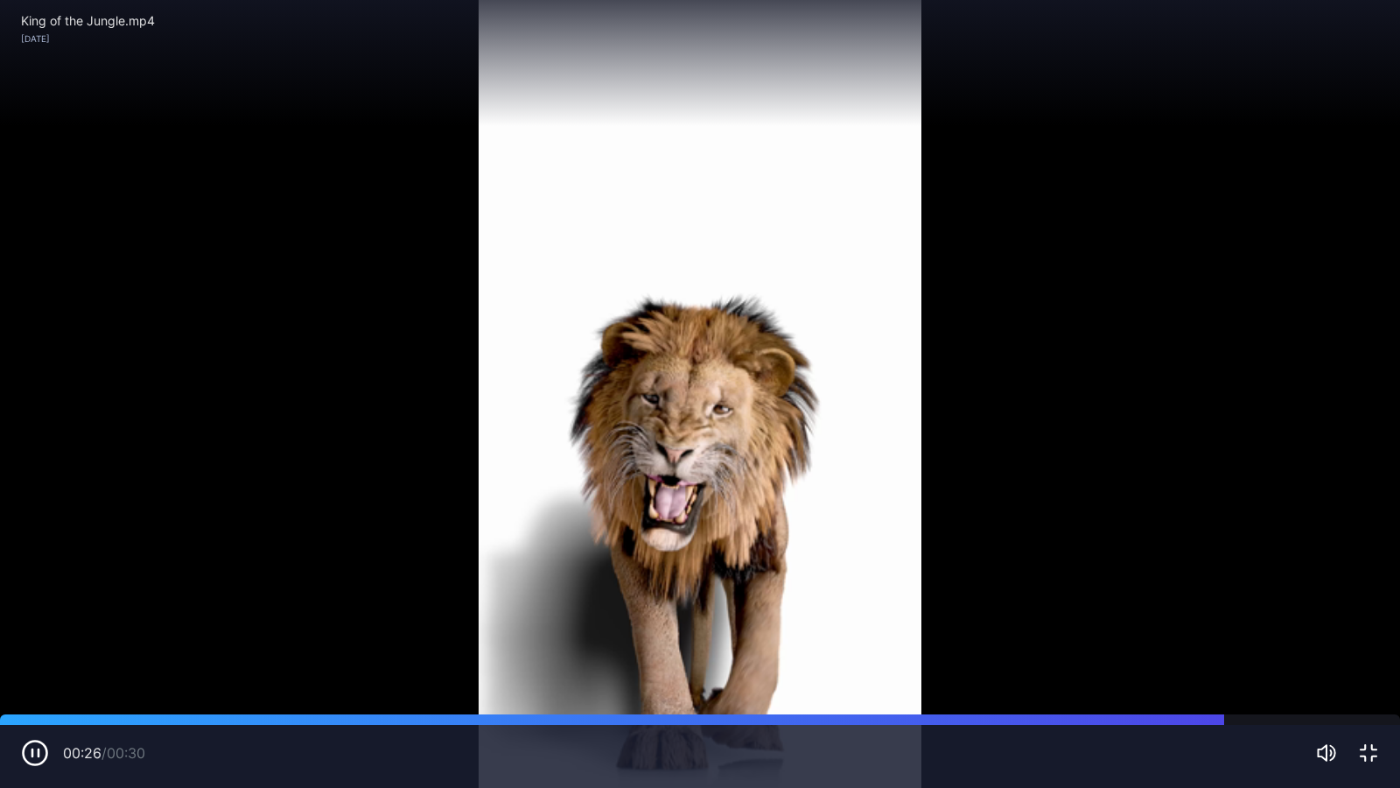
click at [1206, 86] on div "King of the Jungle.mp4 [DATE]" at bounding box center [700, 63] width 1400 height 126
click at [34, 709] on icon "button" at bounding box center [35, 753] width 28 height 28
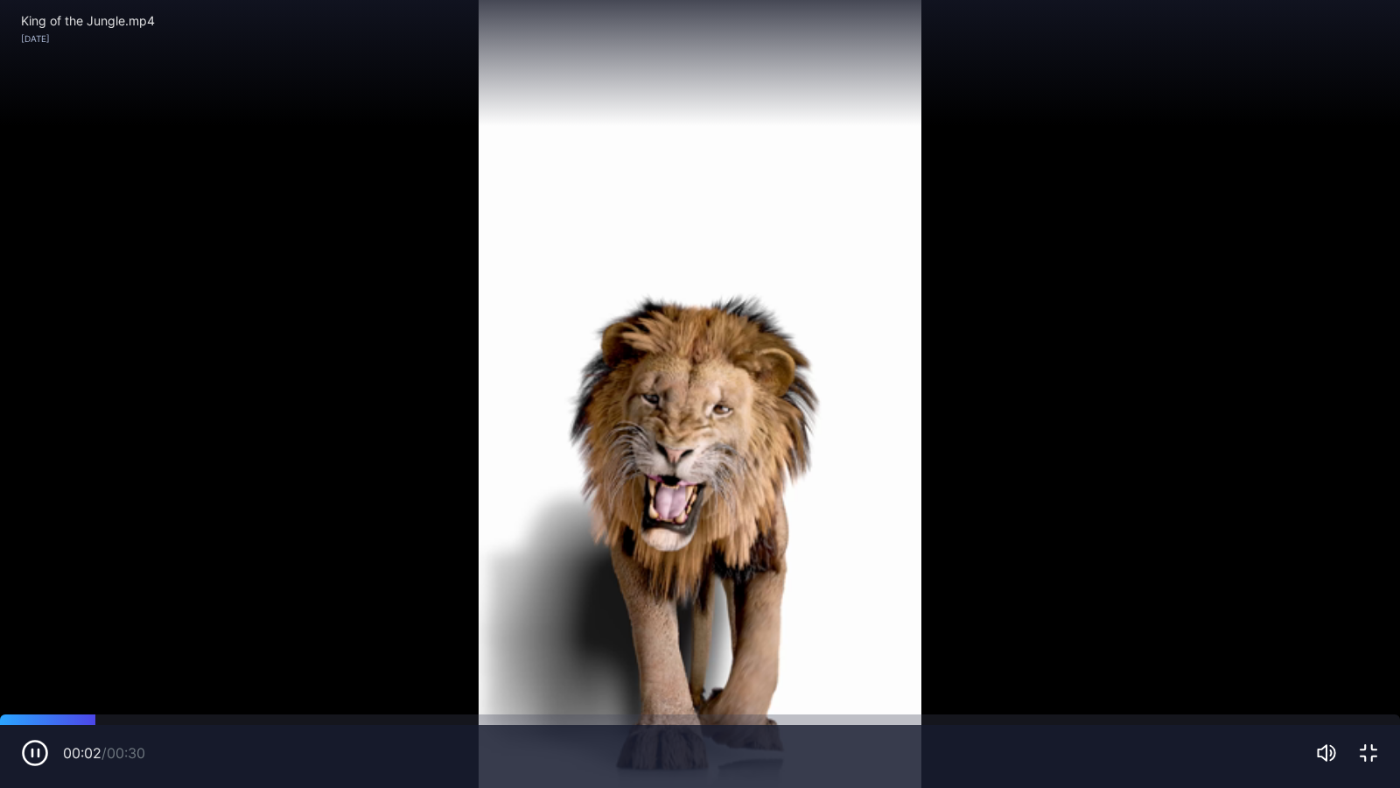
click at [1174, 254] on div "Sorry, your browser doesn‘t support embedded videos" at bounding box center [700, 394] width 1400 height 788
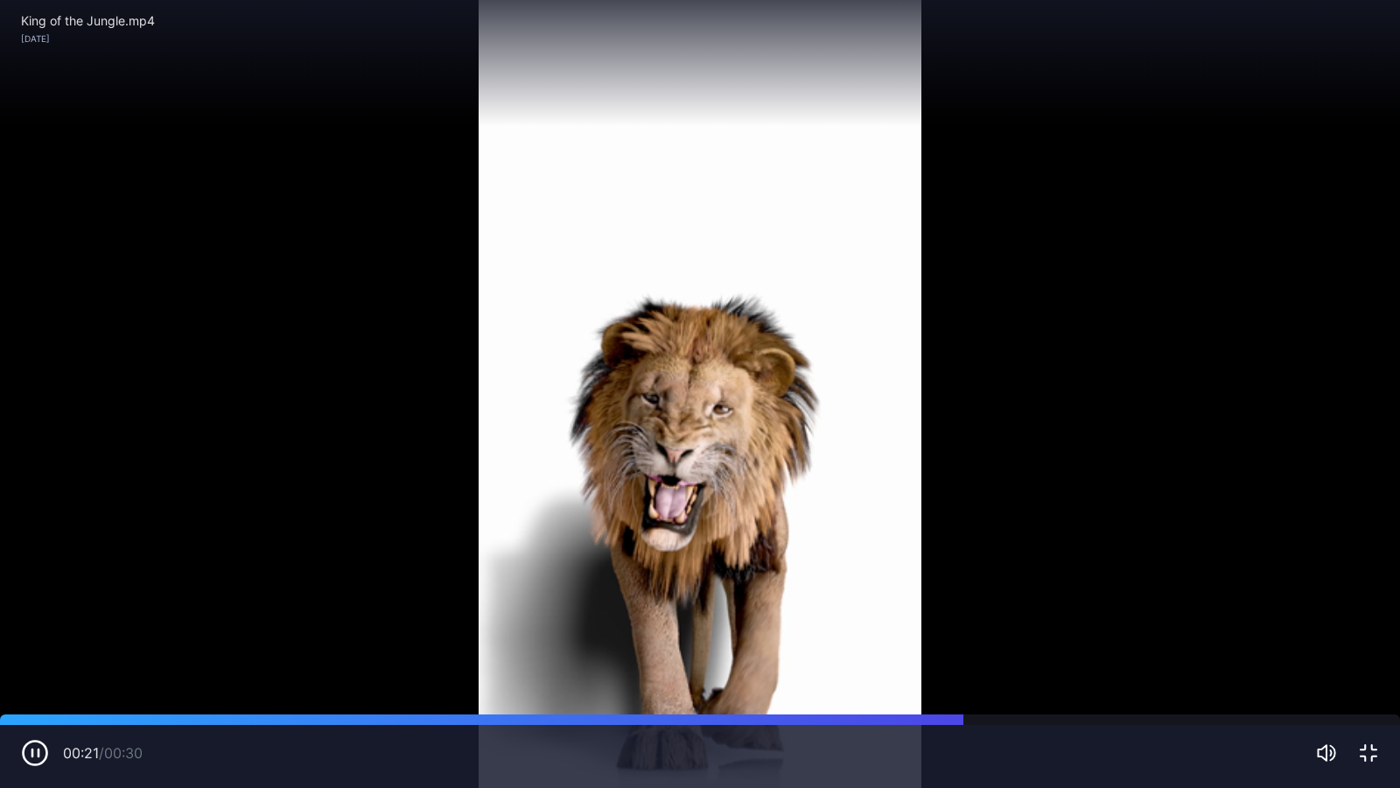
click at [1364, 709] on icon "button" at bounding box center [1368, 752] width 21 height 21
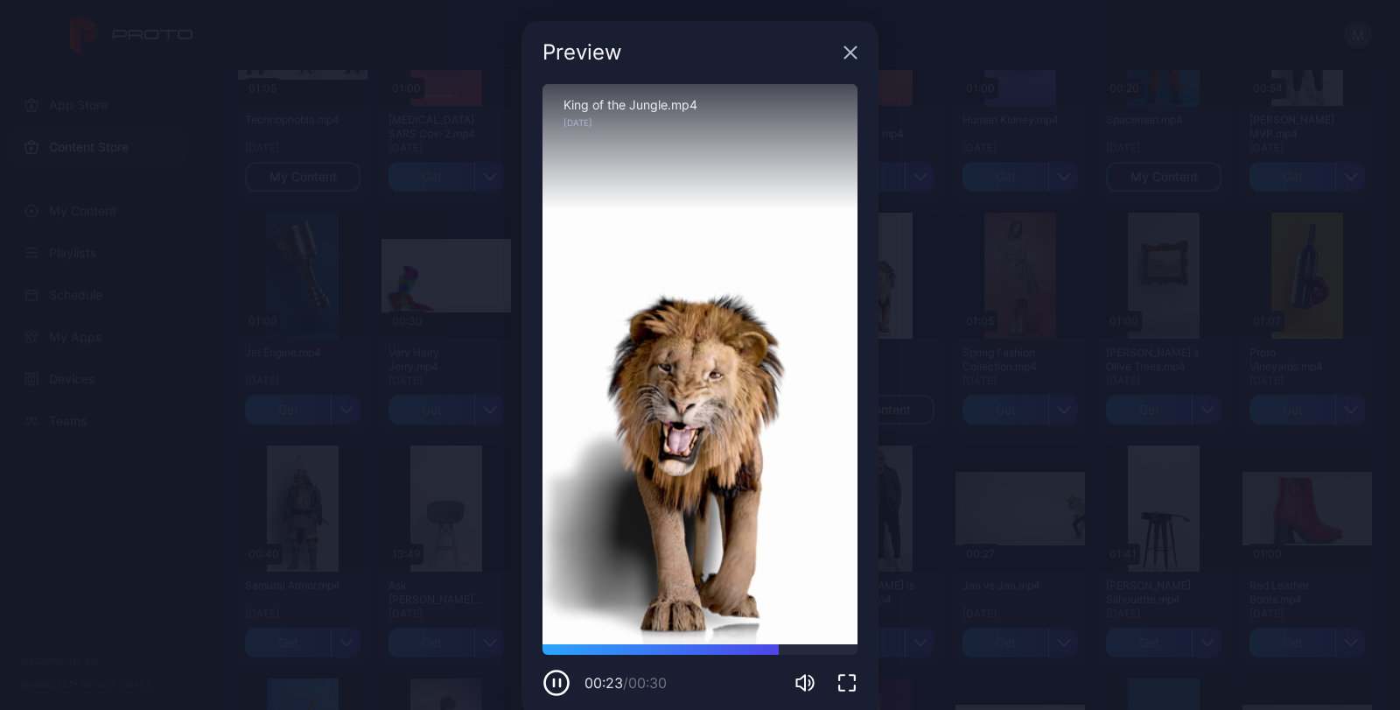
click at [844, 52] on icon "button" at bounding box center [851, 53] width 14 height 14
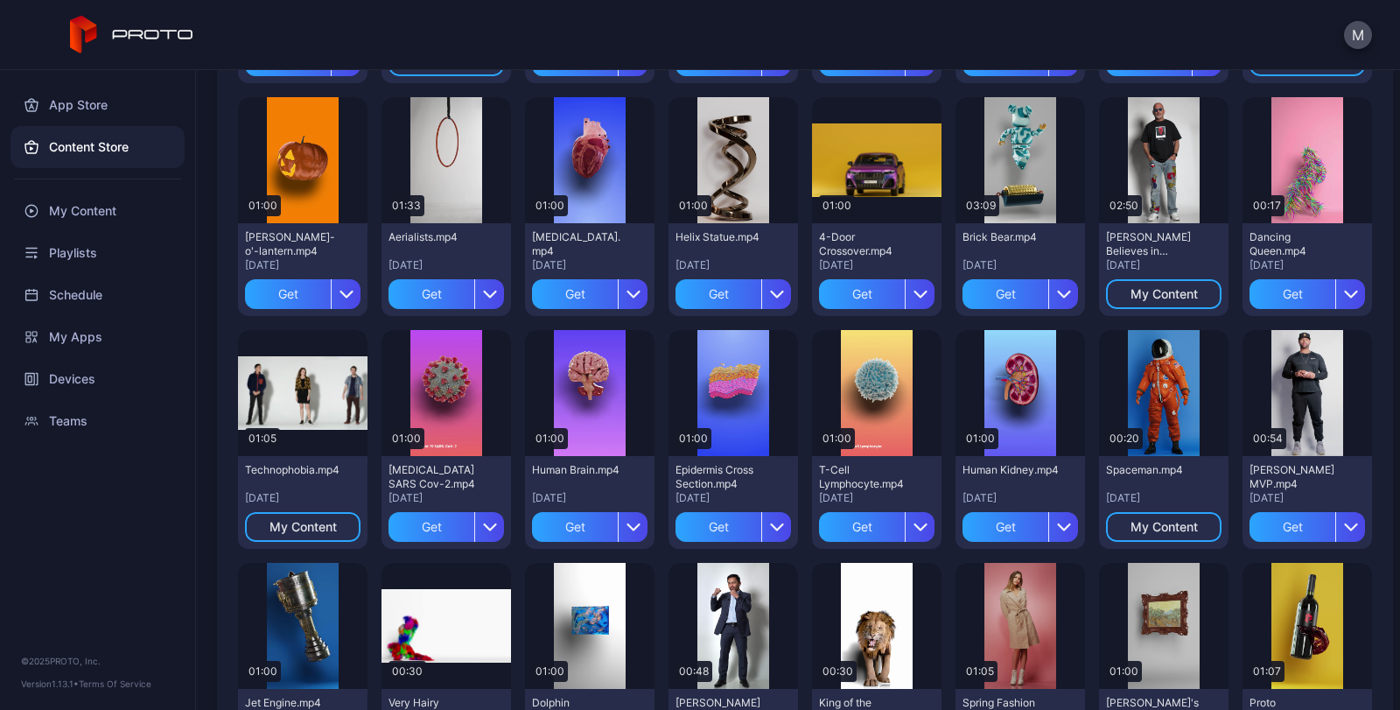
scroll to position [285, 0]
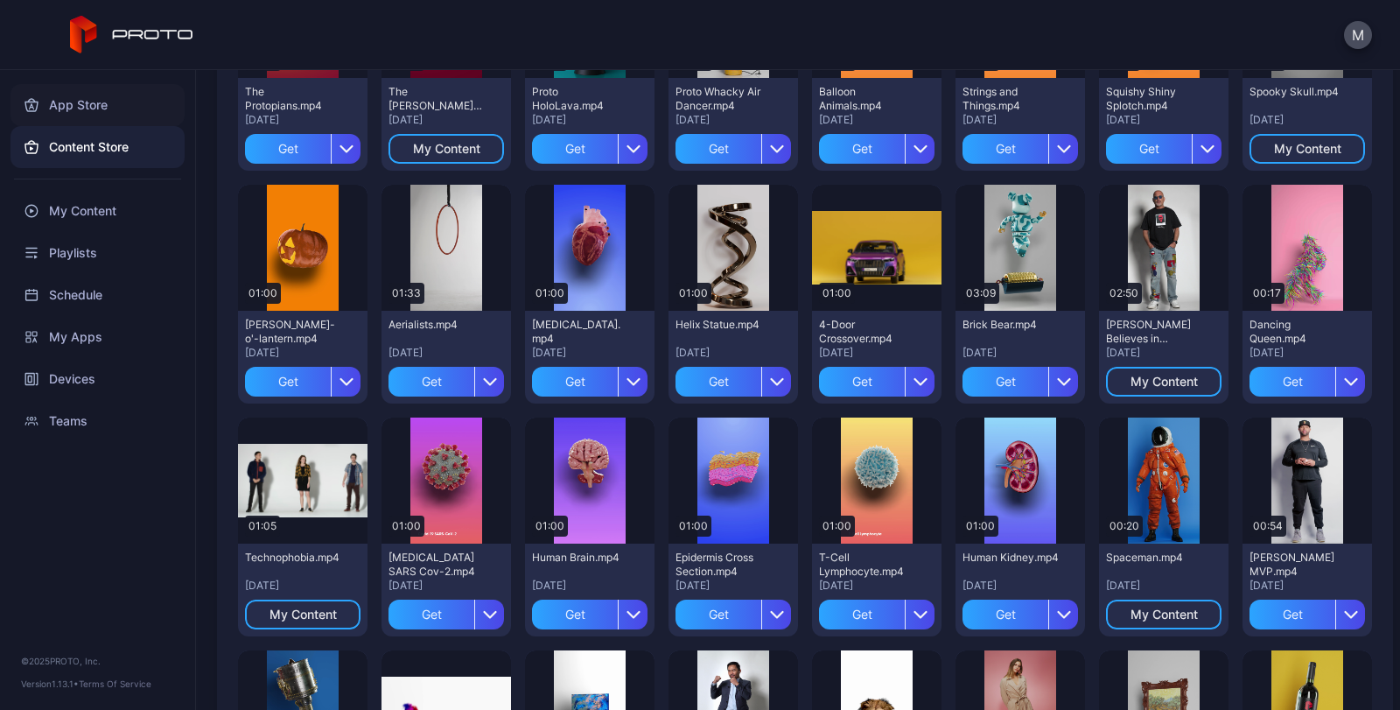
click at [91, 103] on div "App Store" at bounding box center [98, 105] width 174 height 42
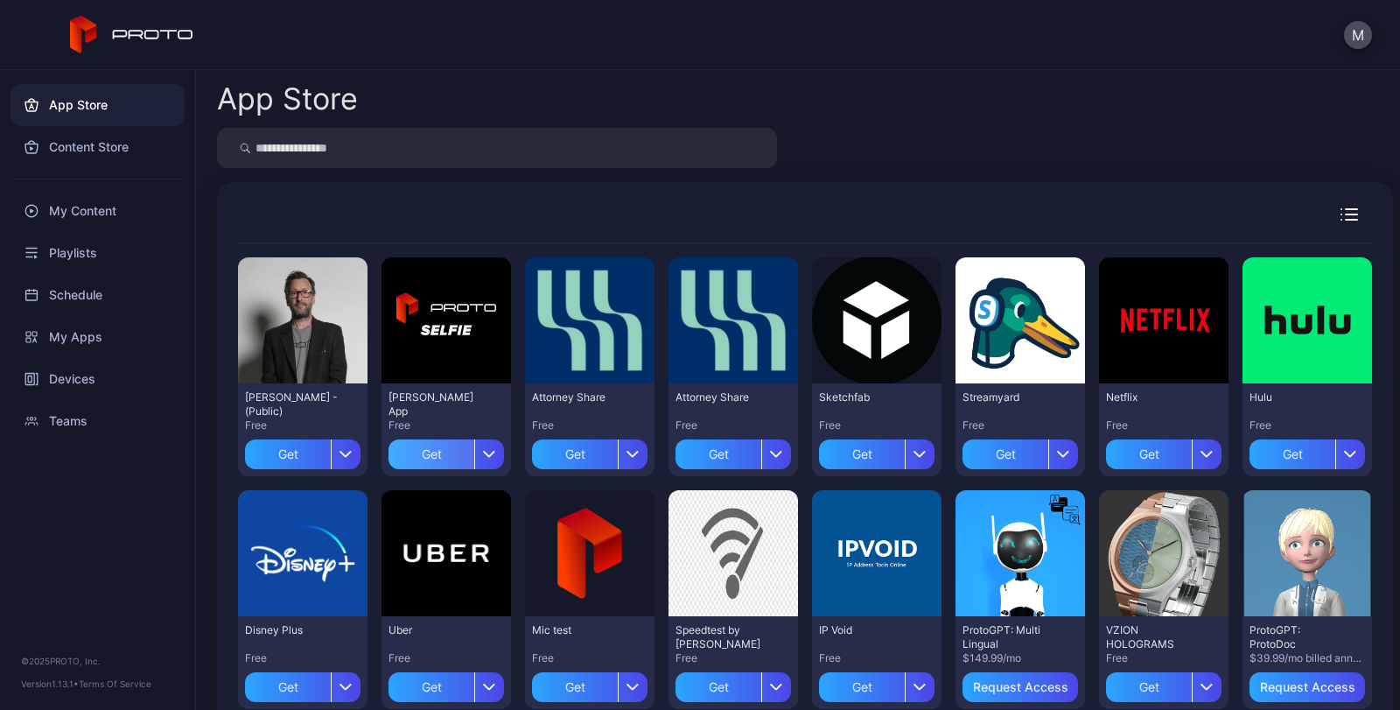
click at [443, 459] on div "Get" at bounding box center [432, 454] width 86 height 30
click at [459, 452] on div "My Apps" at bounding box center [446, 454] width 53 height 14
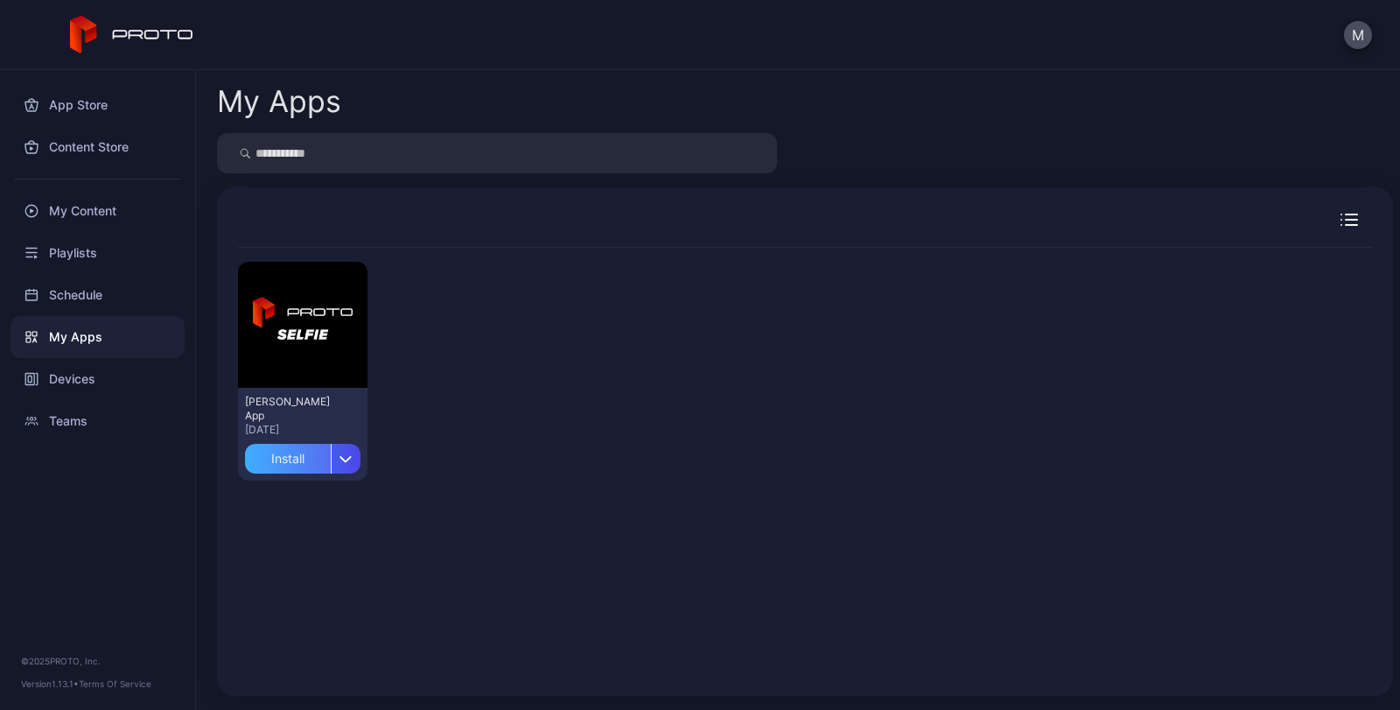
click at [308, 462] on div "Install" at bounding box center [288, 459] width 86 height 30
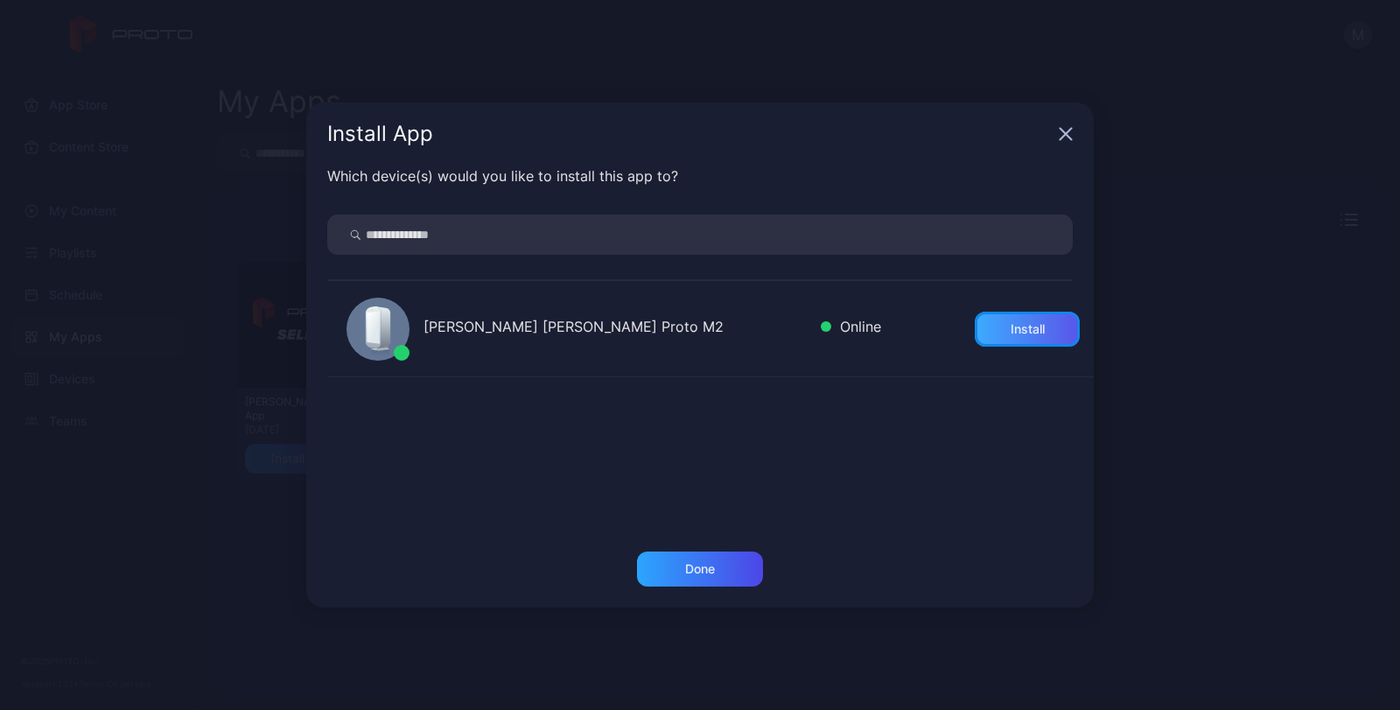
click at [1011, 323] on div "Install" at bounding box center [1028, 329] width 34 height 14
click at [702, 572] on div "Done" at bounding box center [700, 569] width 30 height 14
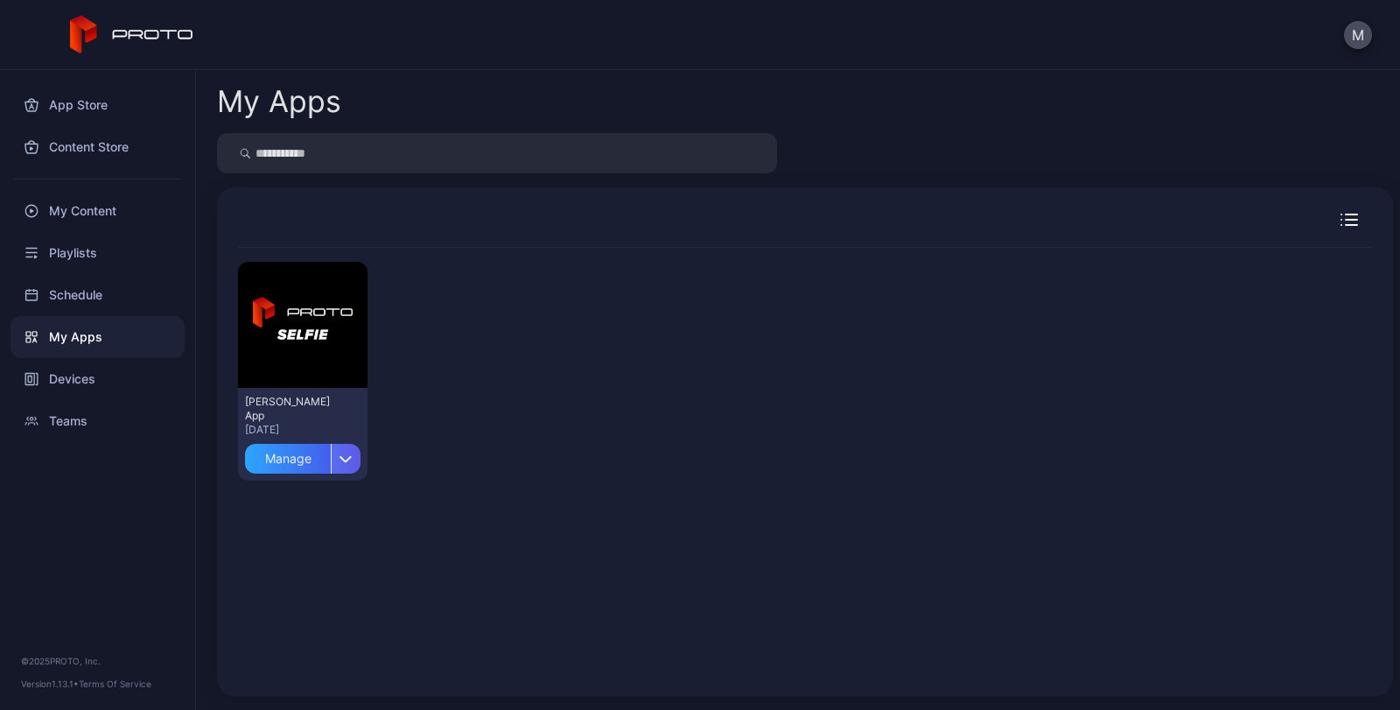
click at [342, 463] on div "button" at bounding box center [346, 459] width 30 height 30
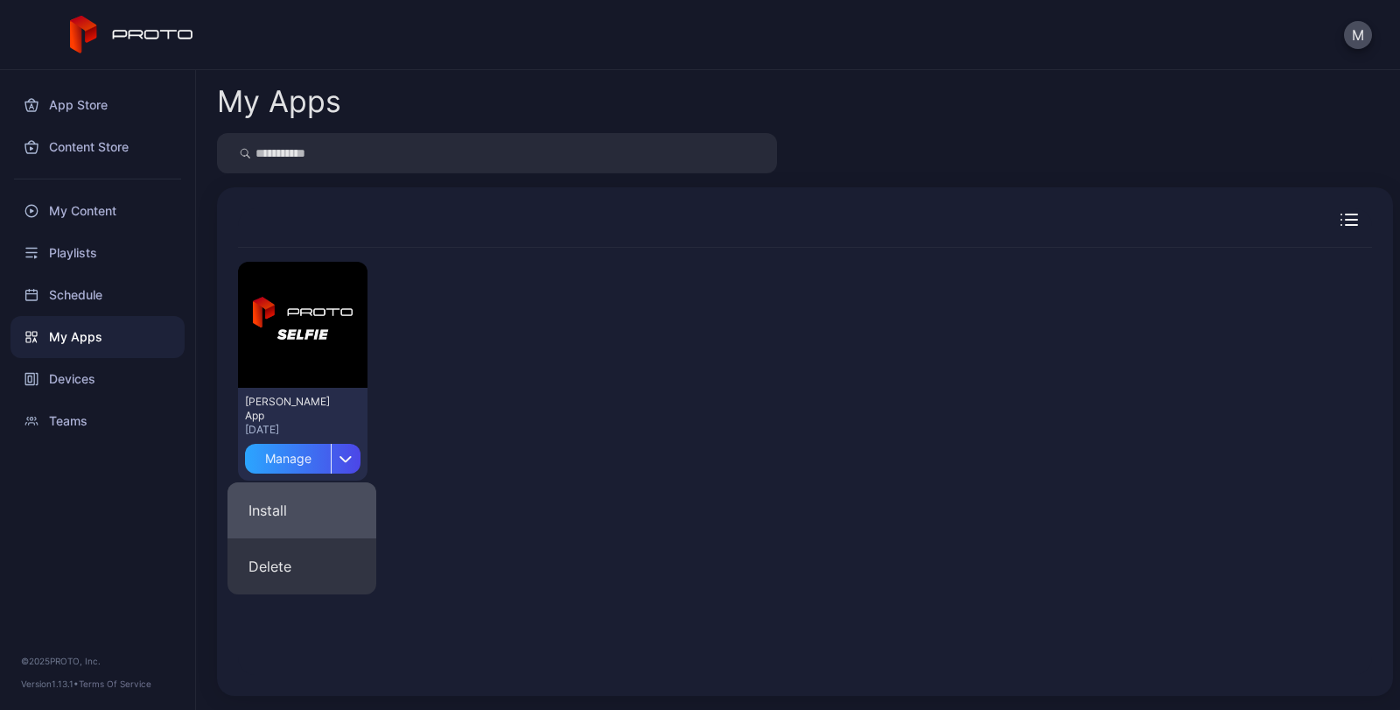
click at [286, 494] on button "Install" at bounding box center [302, 510] width 149 height 56
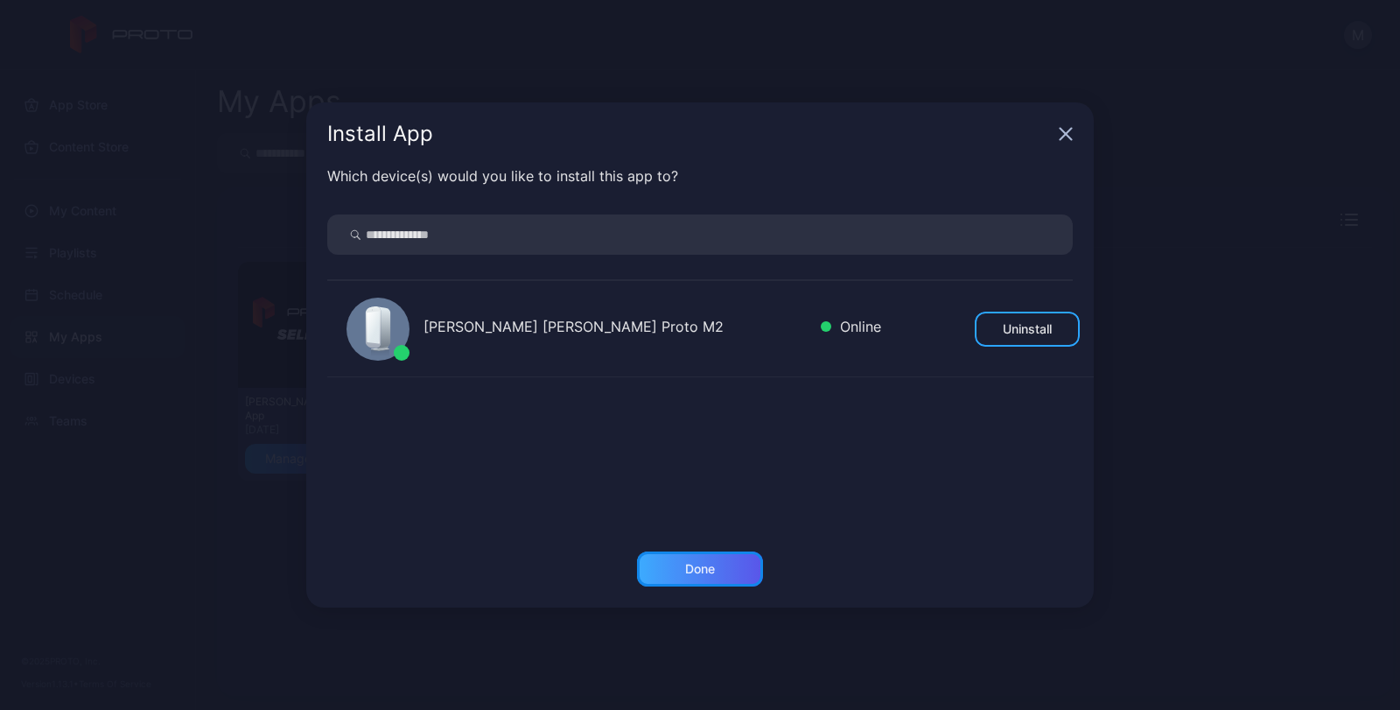
click at [685, 575] on div "Done" at bounding box center [700, 569] width 30 height 14
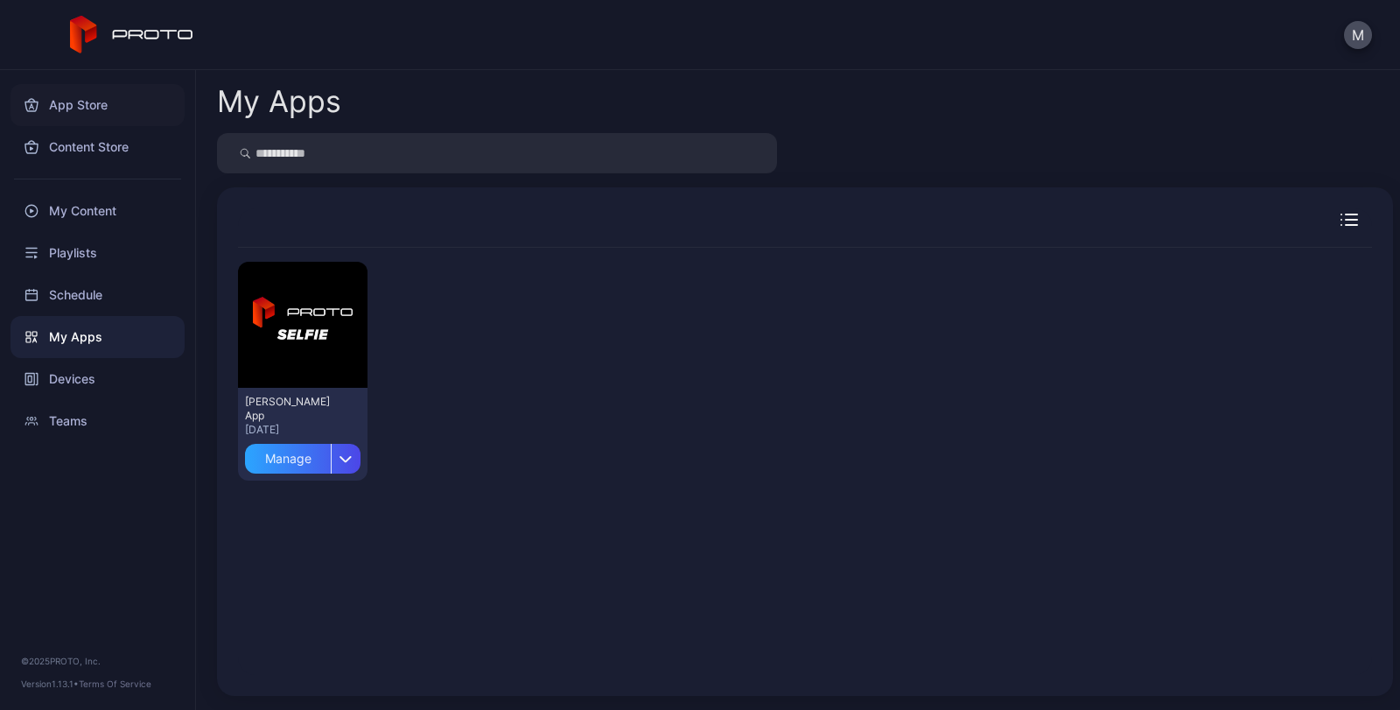
click at [83, 105] on div "App Store" at bounding box center [98, 105] width 174 height 42
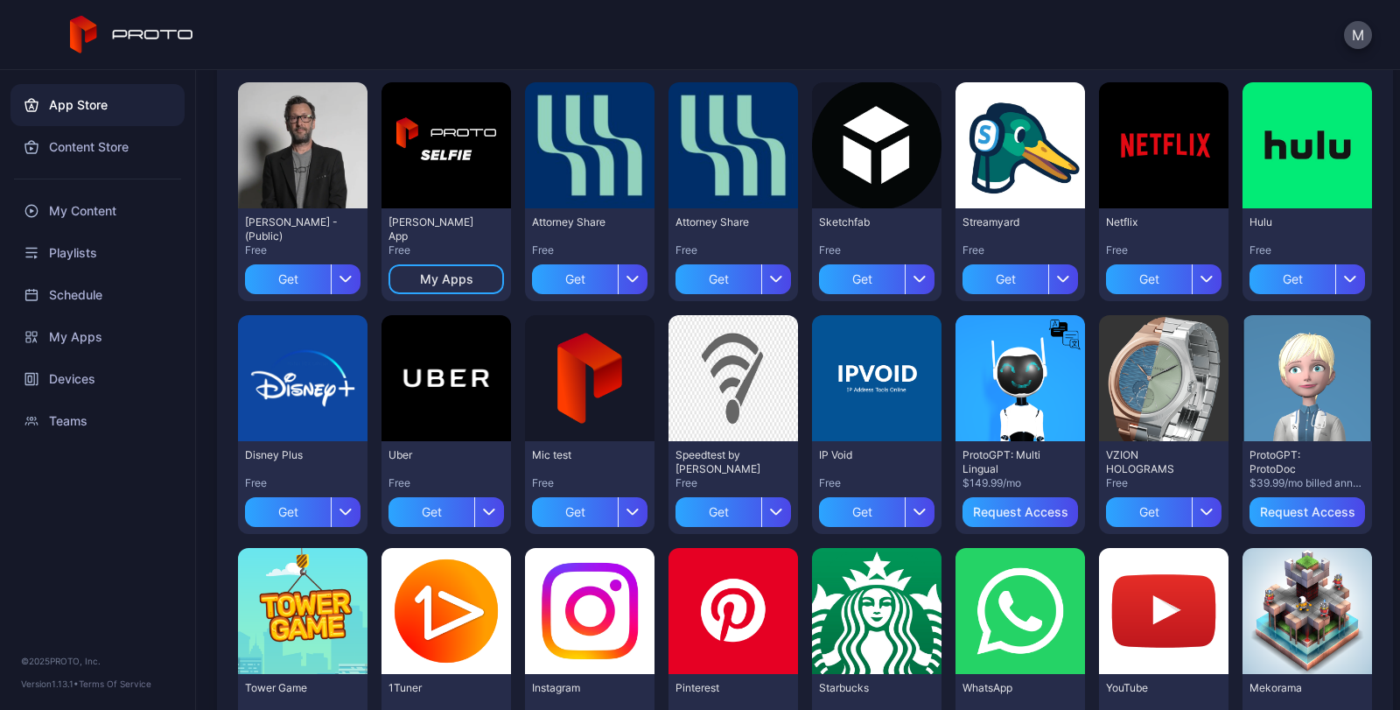
scroll to position [263, 0]
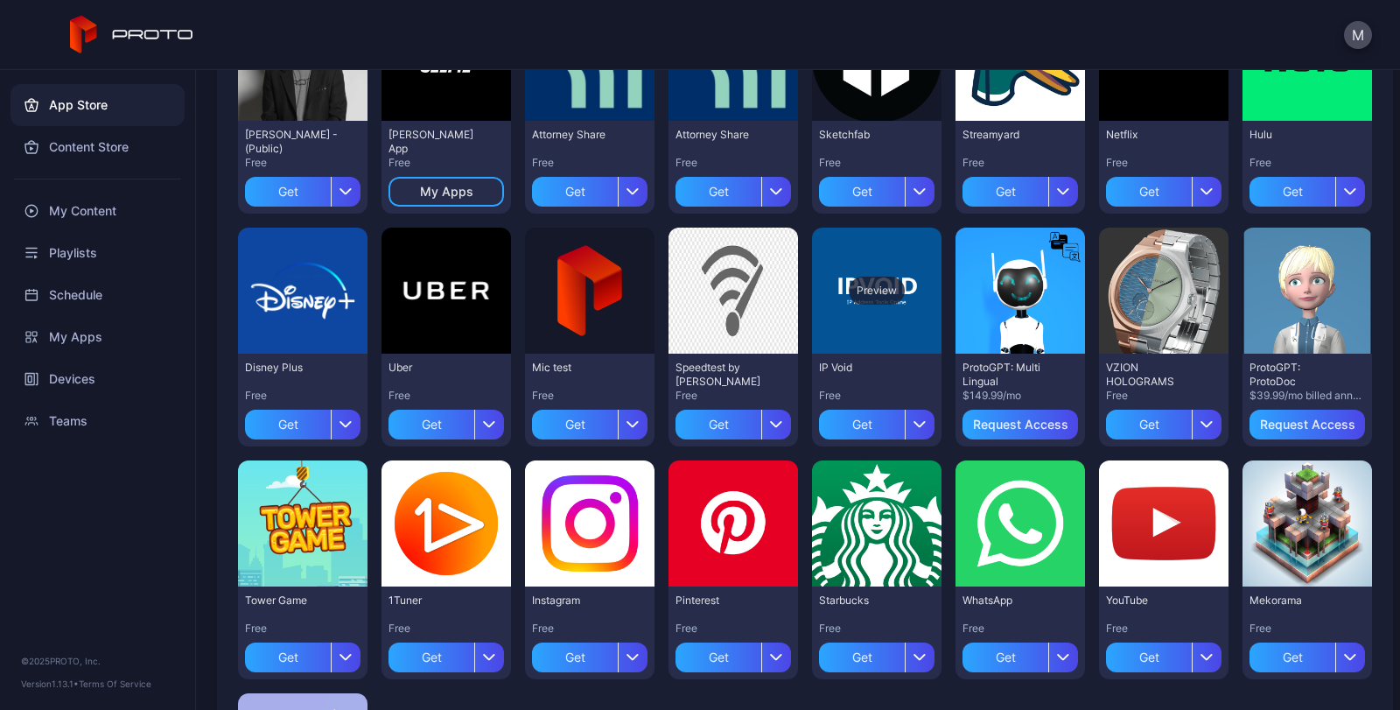
click at [859, 285] on div "Preview" at bounding box center [877, 291] width 56 height 28
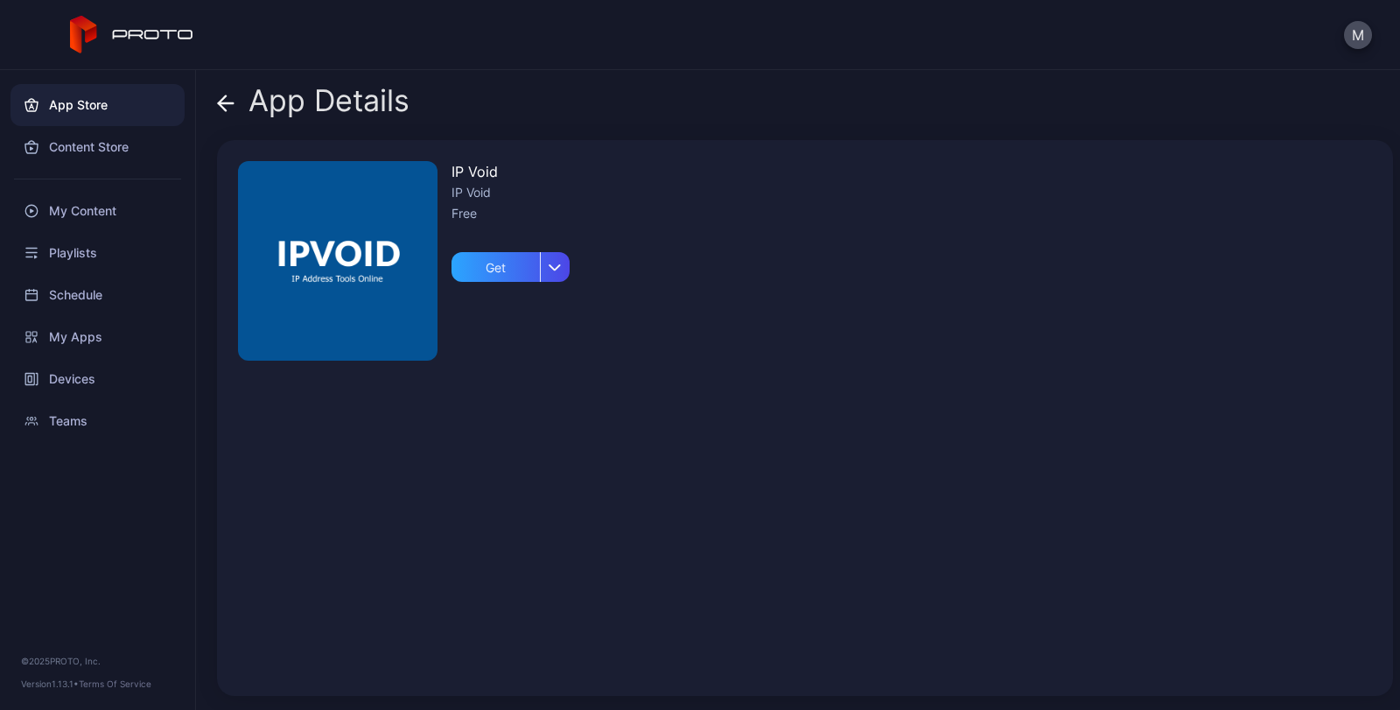
click at [221, 99] on icon at bounding box center [222, 102] width 7 height 15
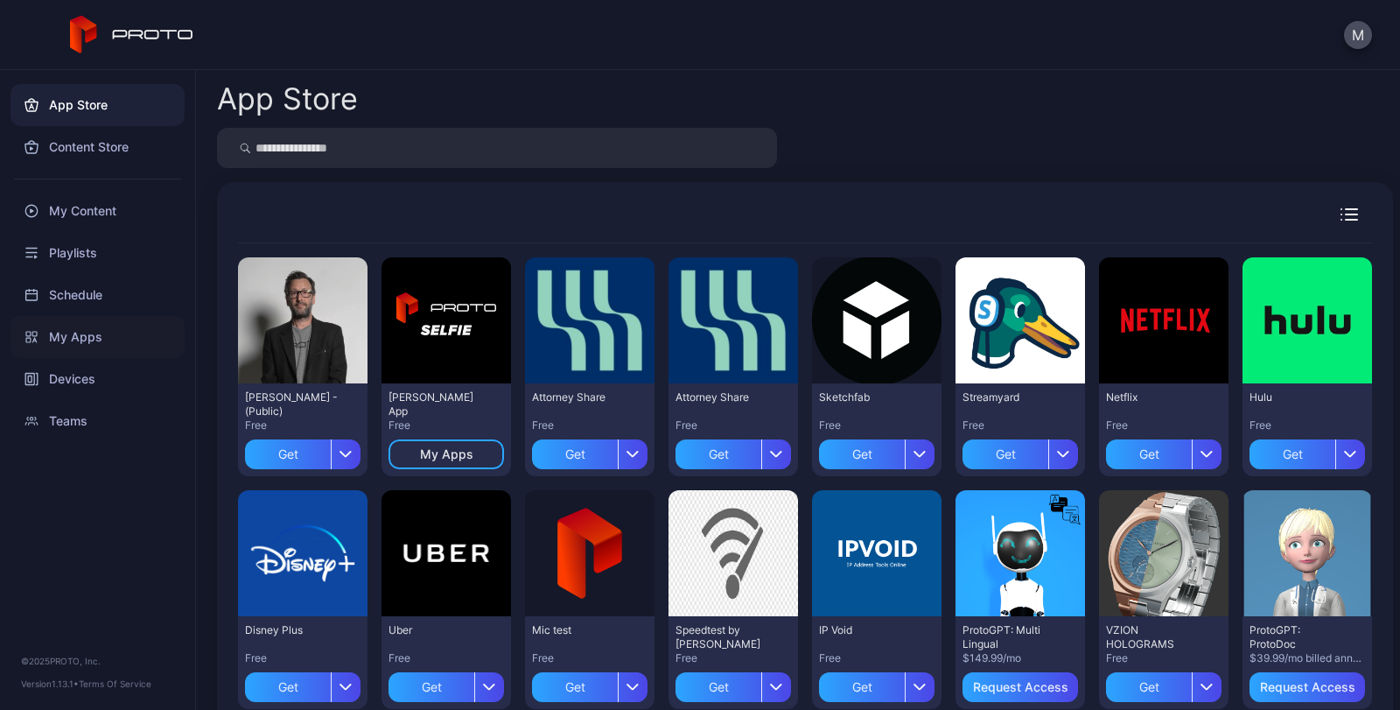
click at [67, 336] on div "My Apps" at bounding box center [98, 337] width 174 height 42
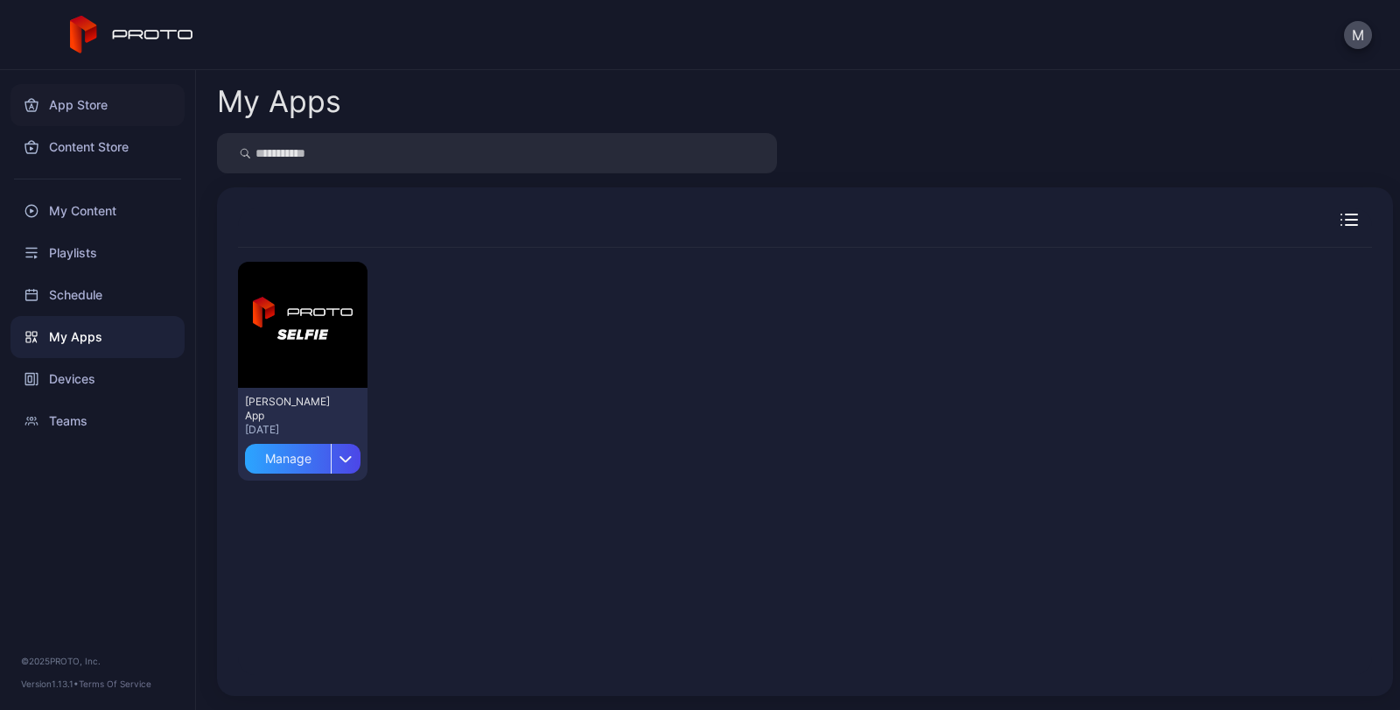
click at [66, 101] on div "App Store" at bounding box center [98, 105] width 174 height 42
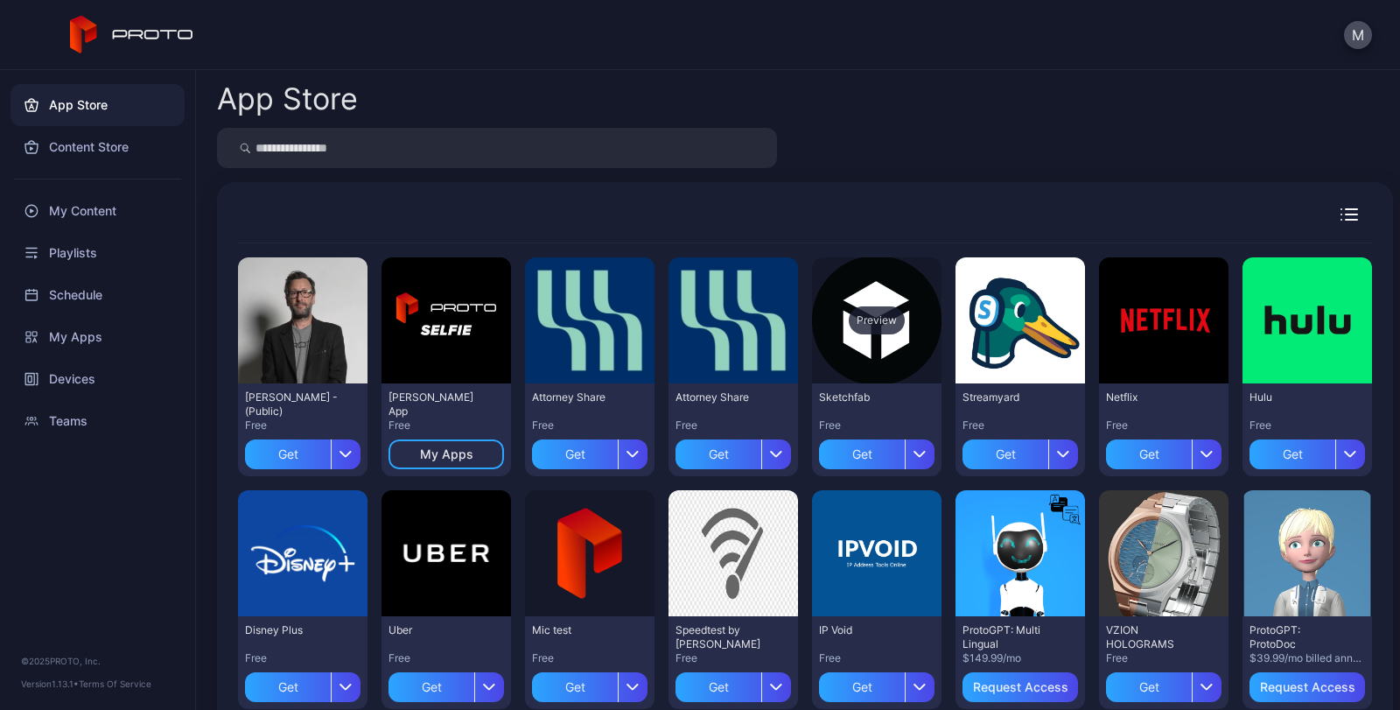
click at [877, 347] on div "Preview" at bounding box center [877, 320] width 130 height 126
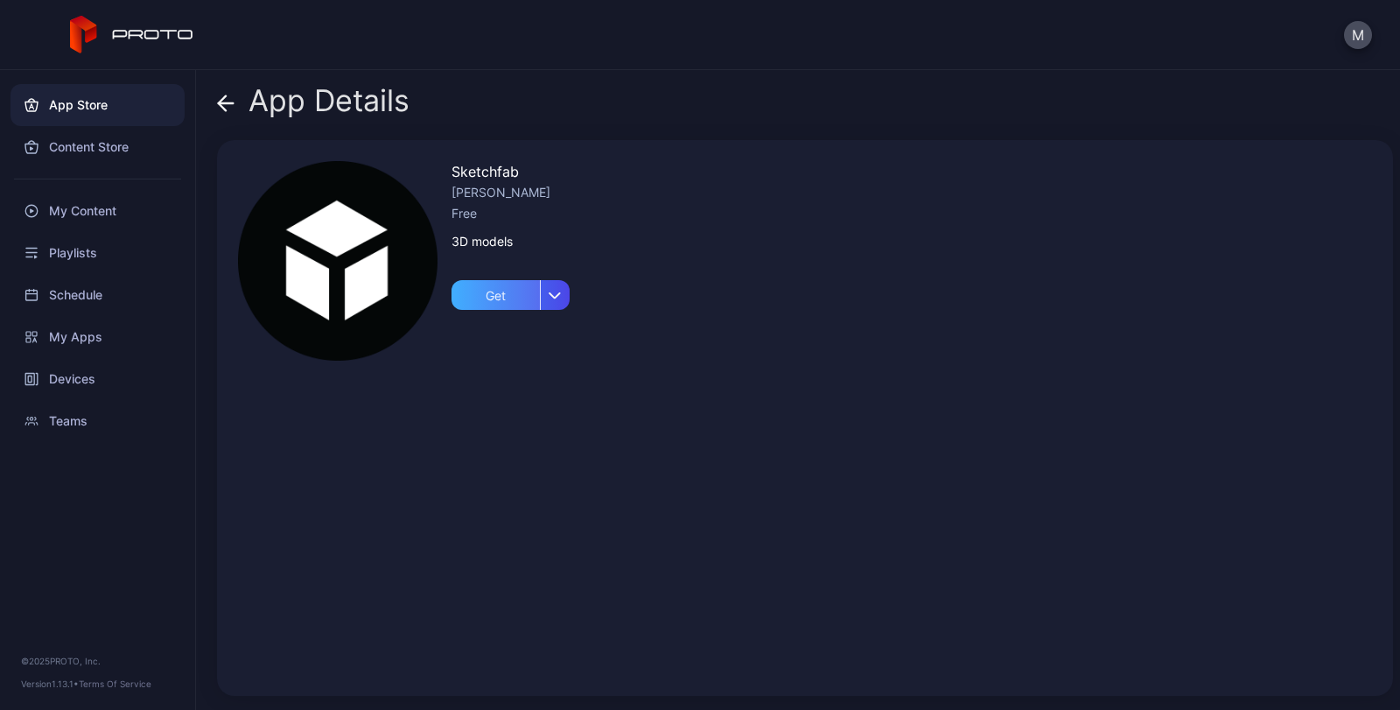
click at [498, 287] on div "Get" at bounding box center [496, 295] width 88 height 30
click at [530, 291] on div "My Apps" at bounding box center [510, 295] width 53 height 14
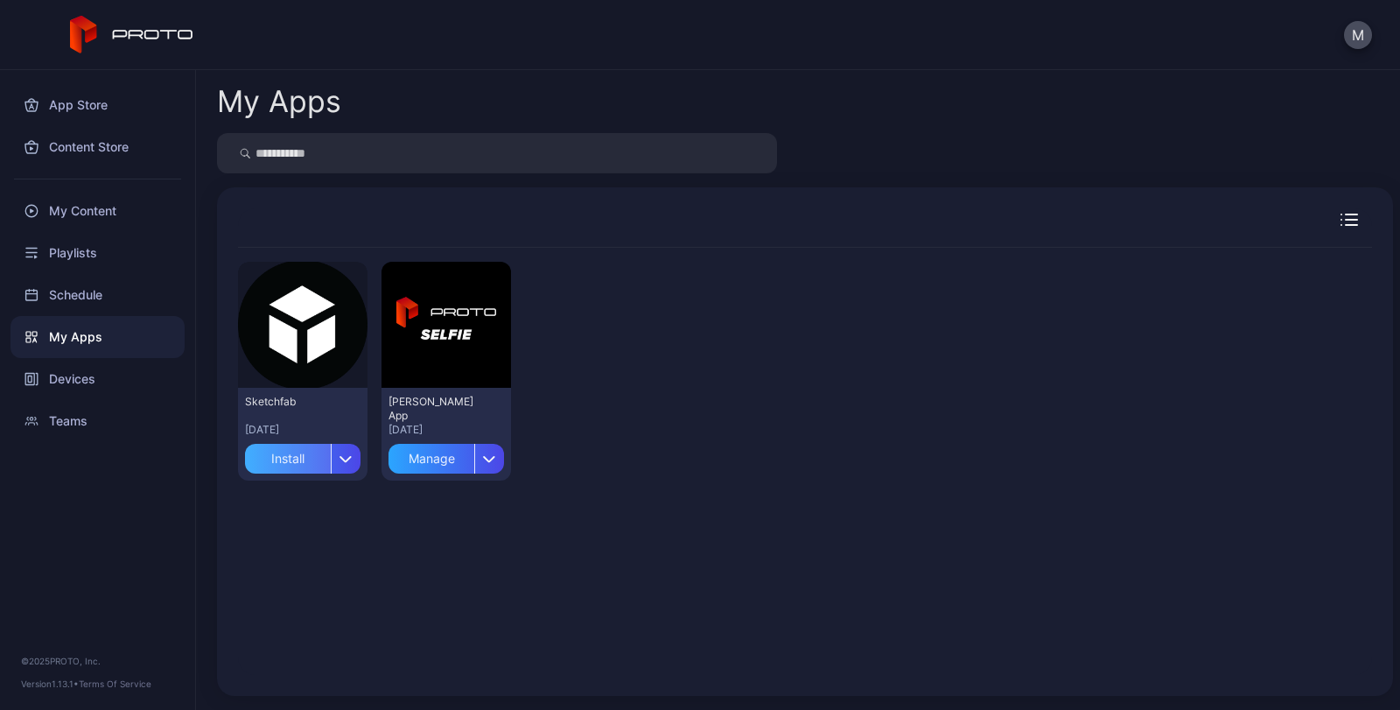
click at [270, 458] on div "Install" at bounding box center [288, 459] width 86 height 30
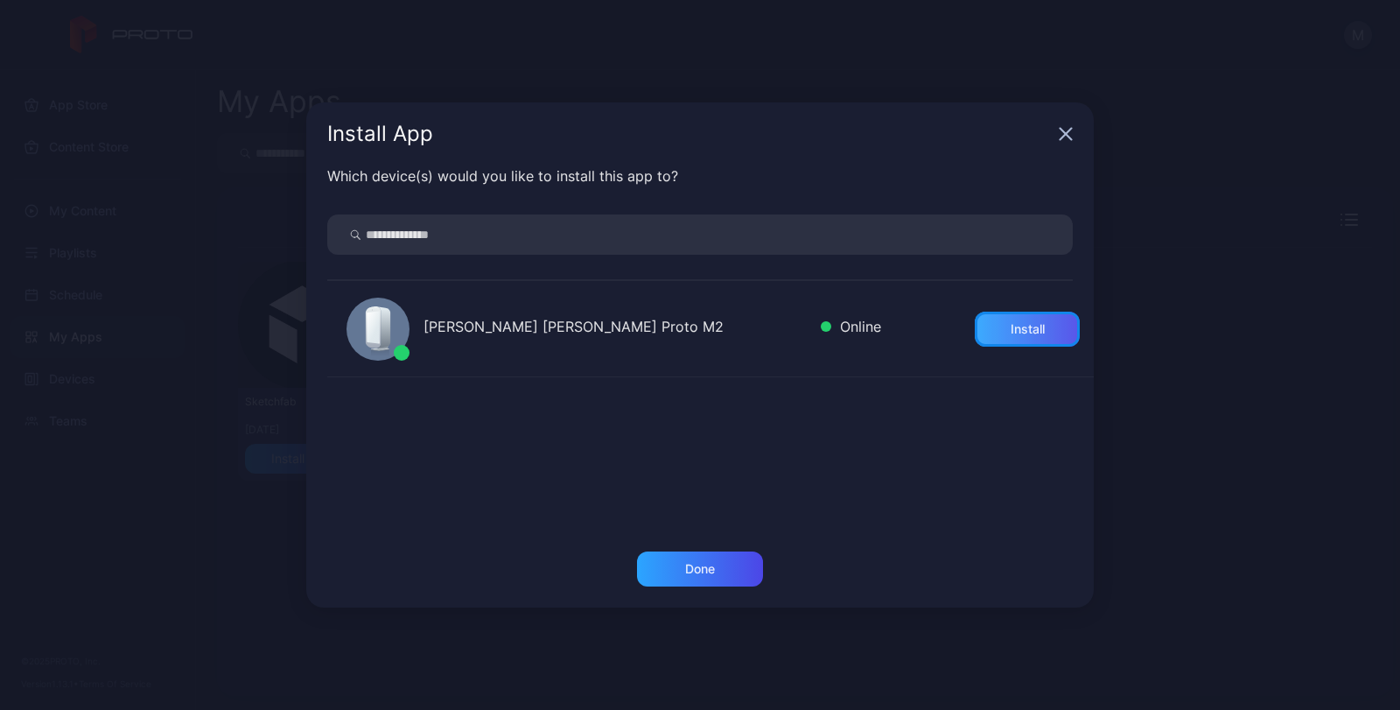
click at [1011, 327] on div "Install" at bounding box center [1028, 329] width 34 height 14
click at [708, 575] on div "Done" at bounding box center [700, 569] width 30 height 14
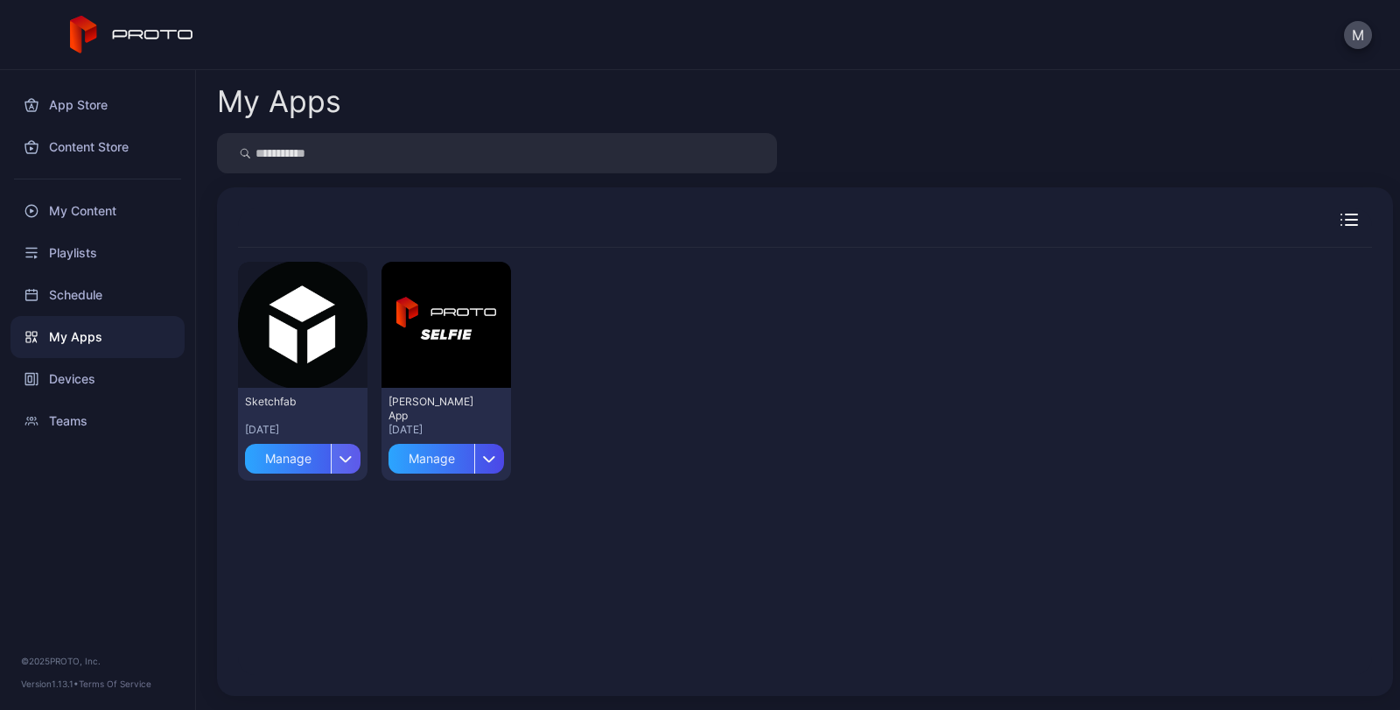
click at [338, 448] on div "button" at bounding box center [346, 459] width 30 height 30
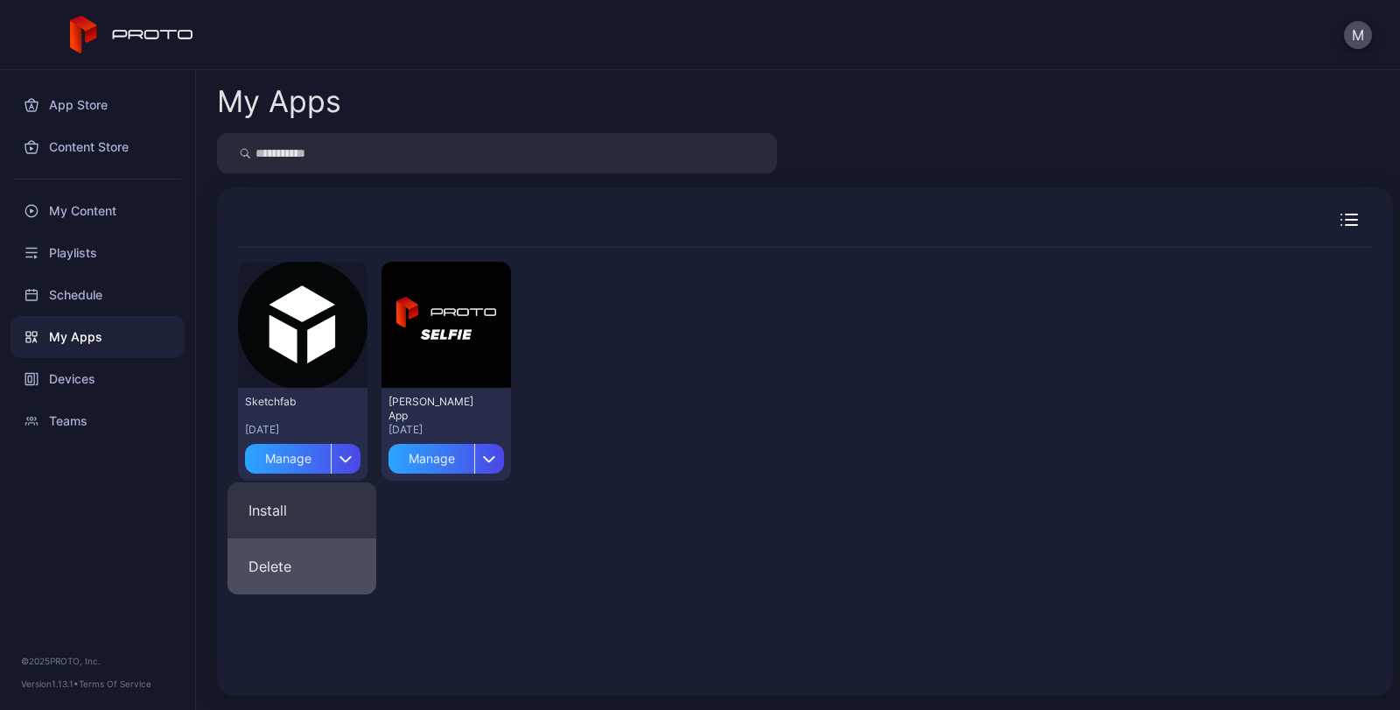
click at [279, 564] on button "Delete" at bounding box center [302, 566] width 149 height 56
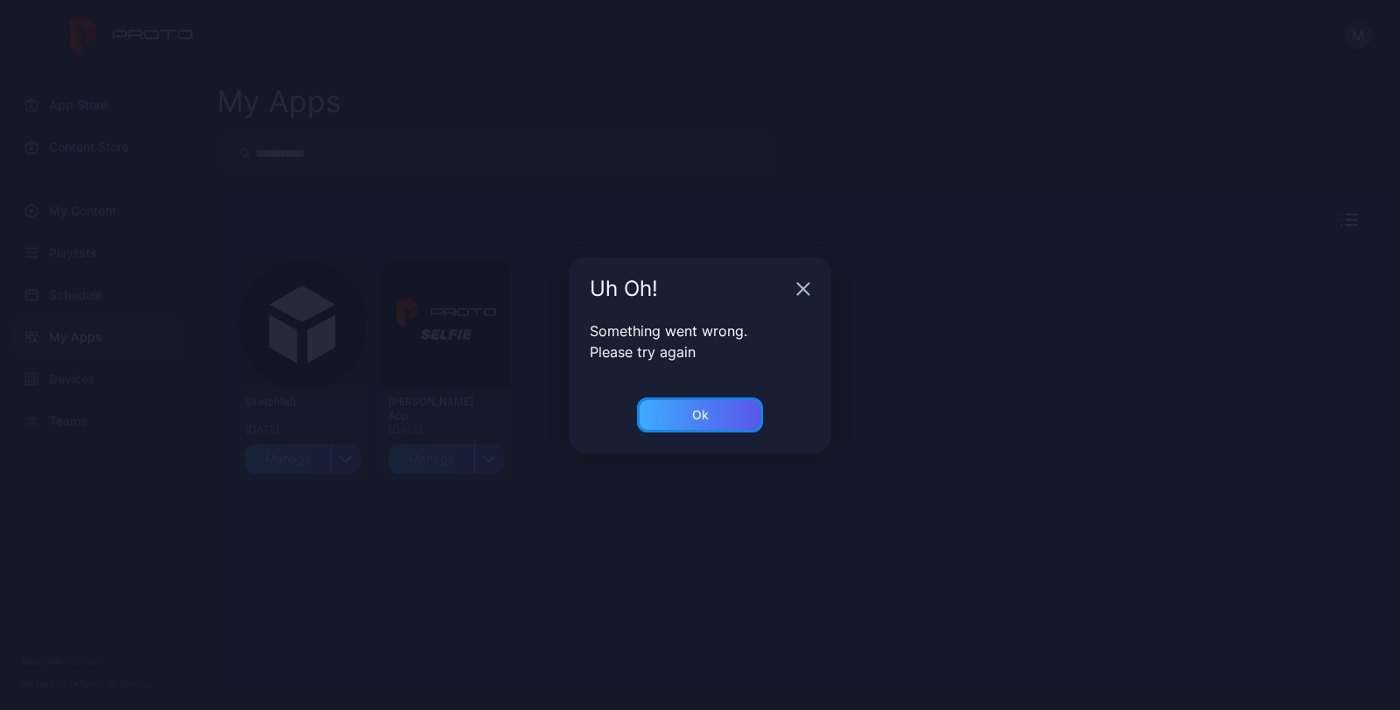
click at [725, 422] on div "Ok" at bounding box center [700, 414] width 126 height 35
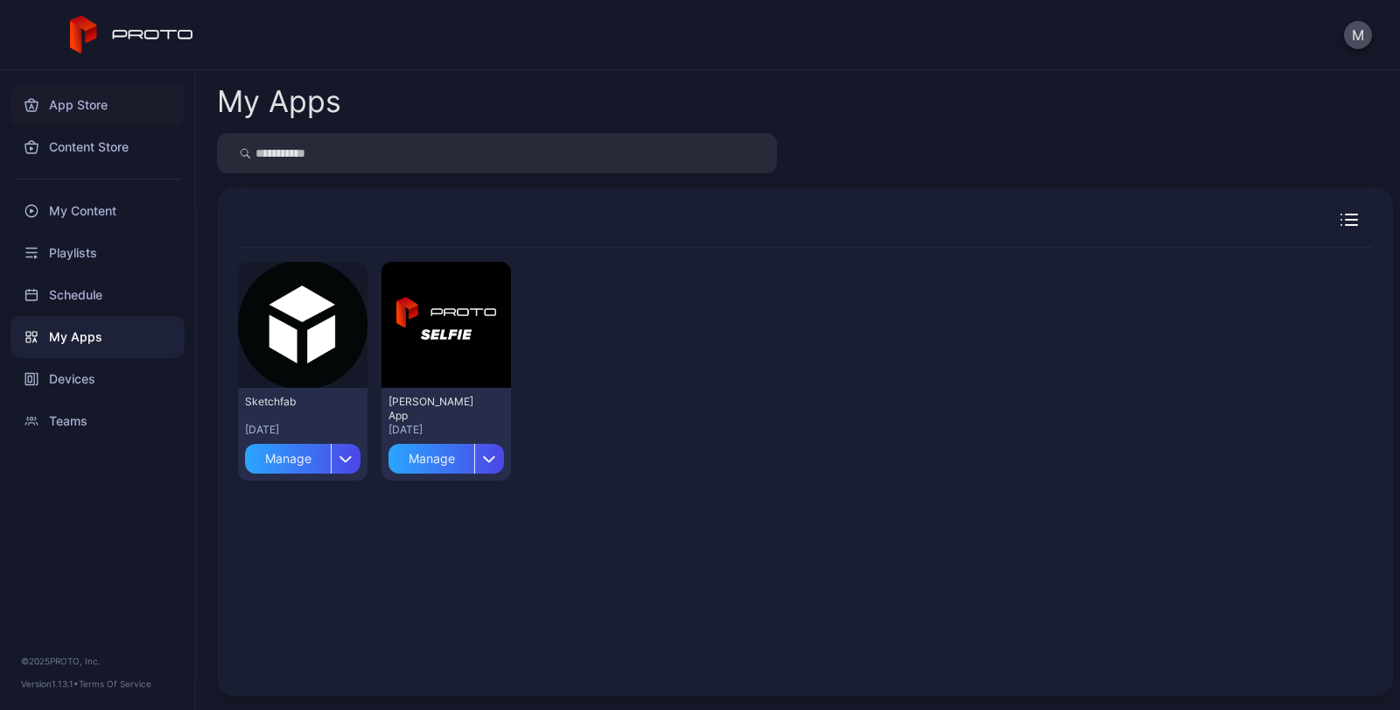
click at [73, 103] on div "App Store" at bounding box center [98, 105] width 174 height 42
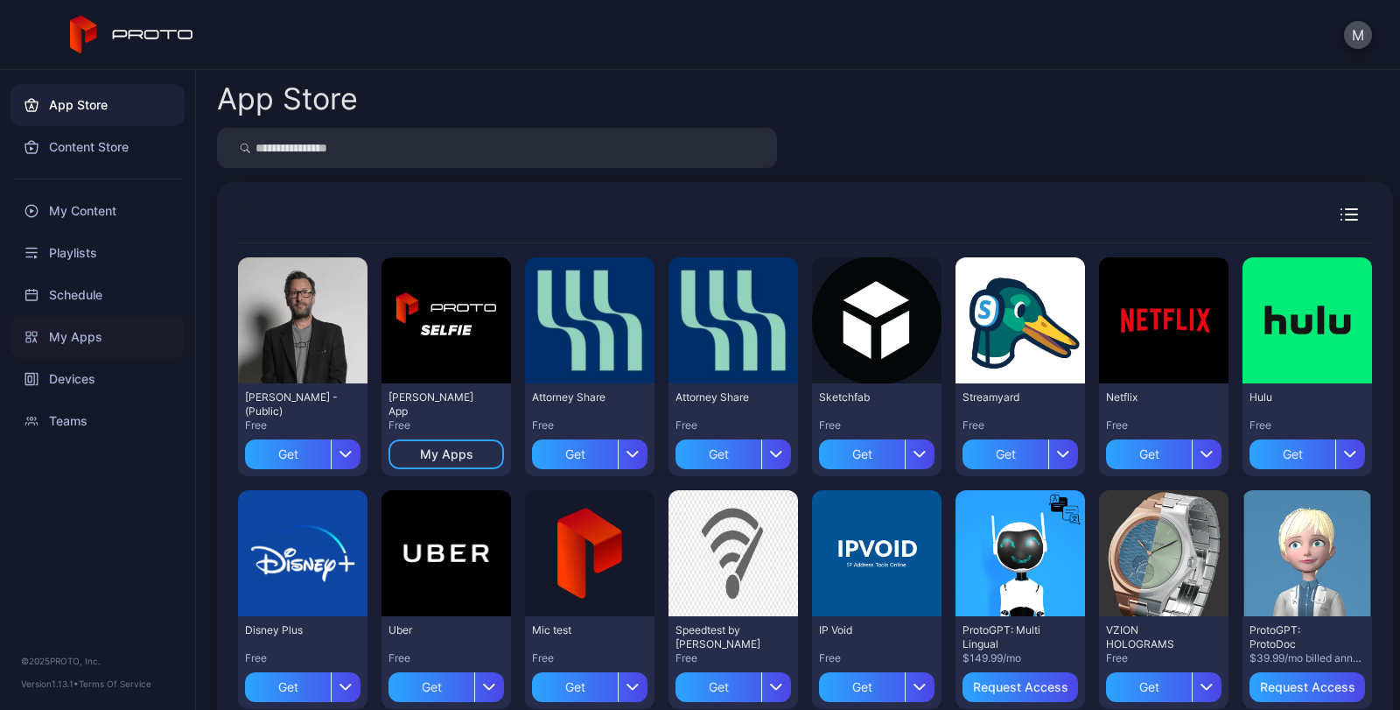
click at [68, 337] on div "My Apps" at bounding box center [98, 337] width 174 height 42
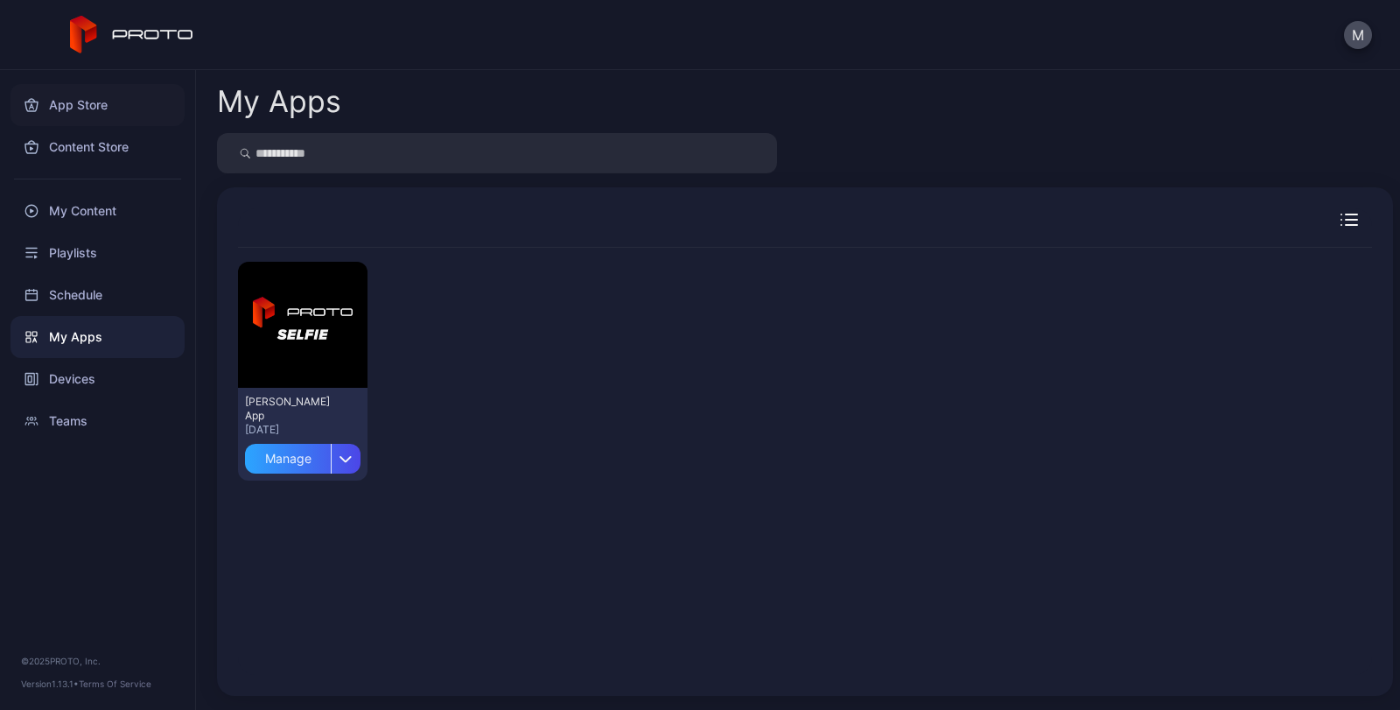
click at [60, 105] on div "App Store" at bounding box center [98, 105] width 174 height 42
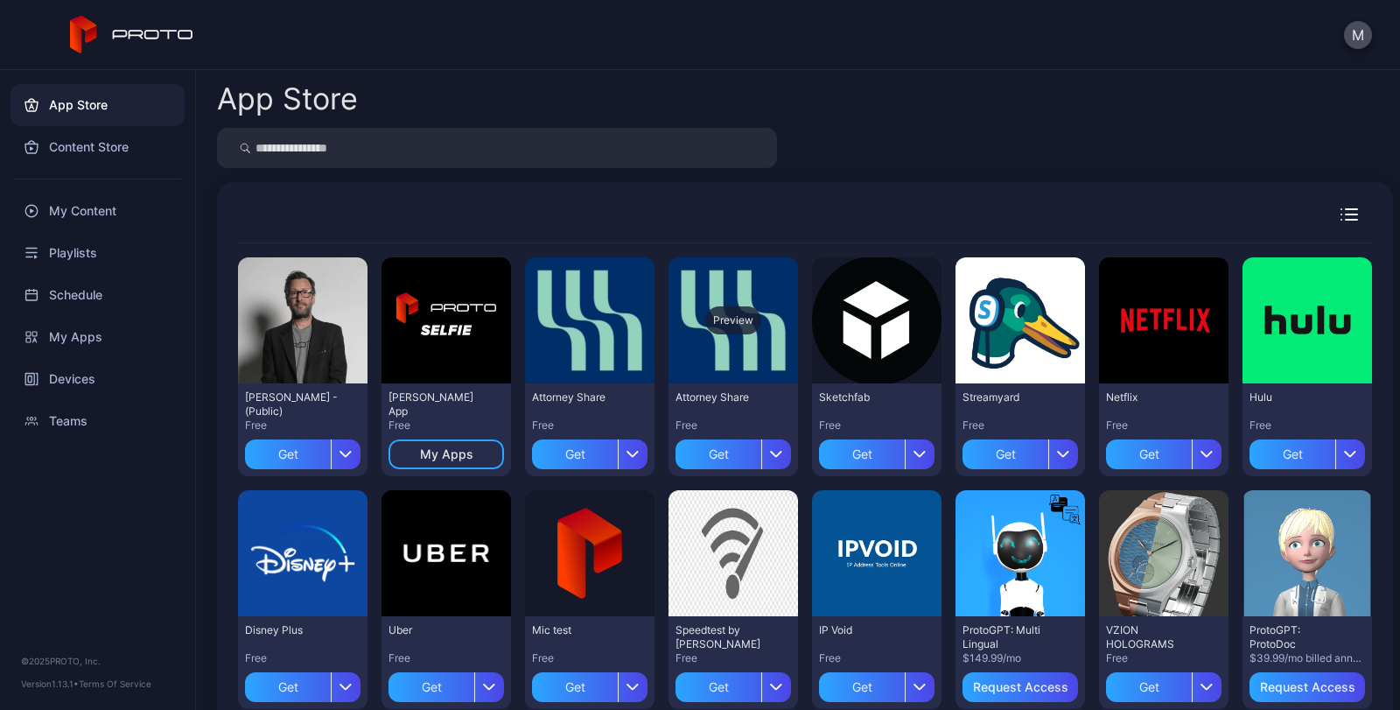
click at [732, 318] on div "Preview" at bounding box center [733, 320] width 56 height 28
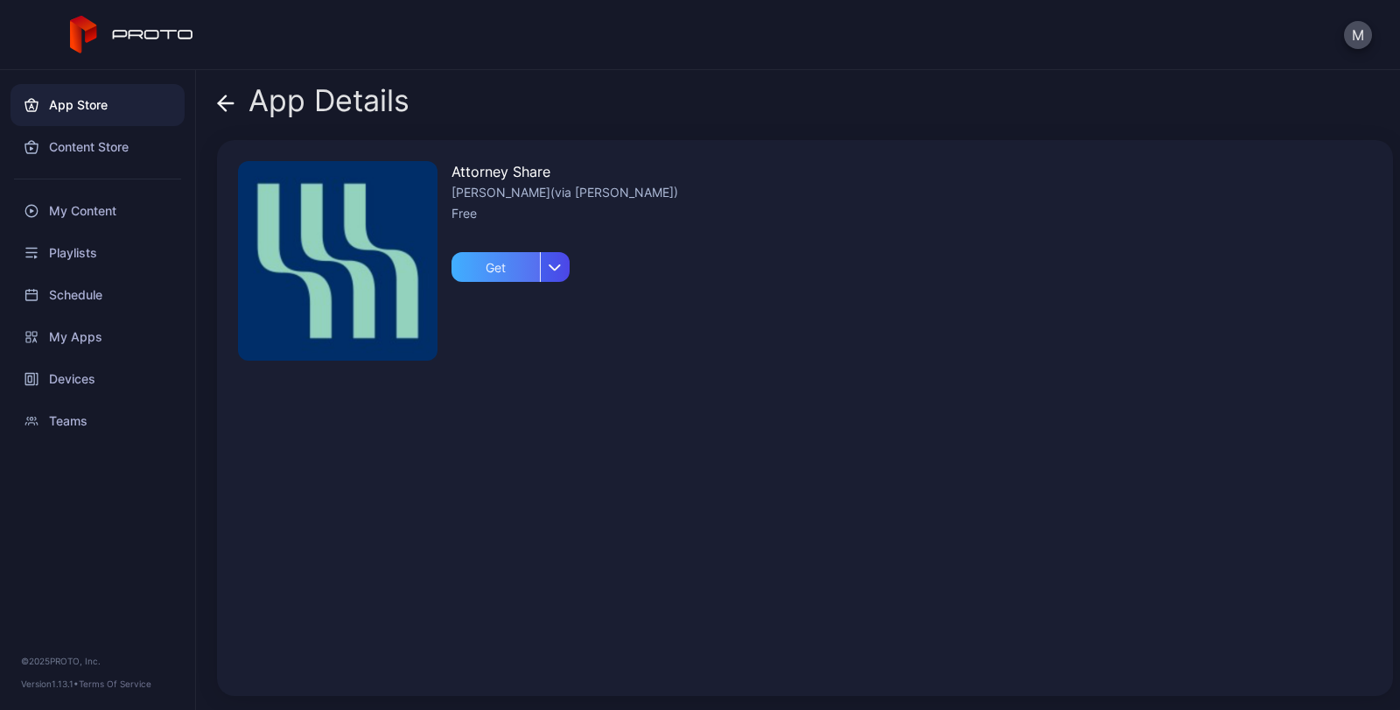
click at [493, 257] on div "Get" at bounding box center [496, 267] width 88 height 30
click at [495, 266] on div "My Apps" at bounding box center [510, 267] width 53 height 14
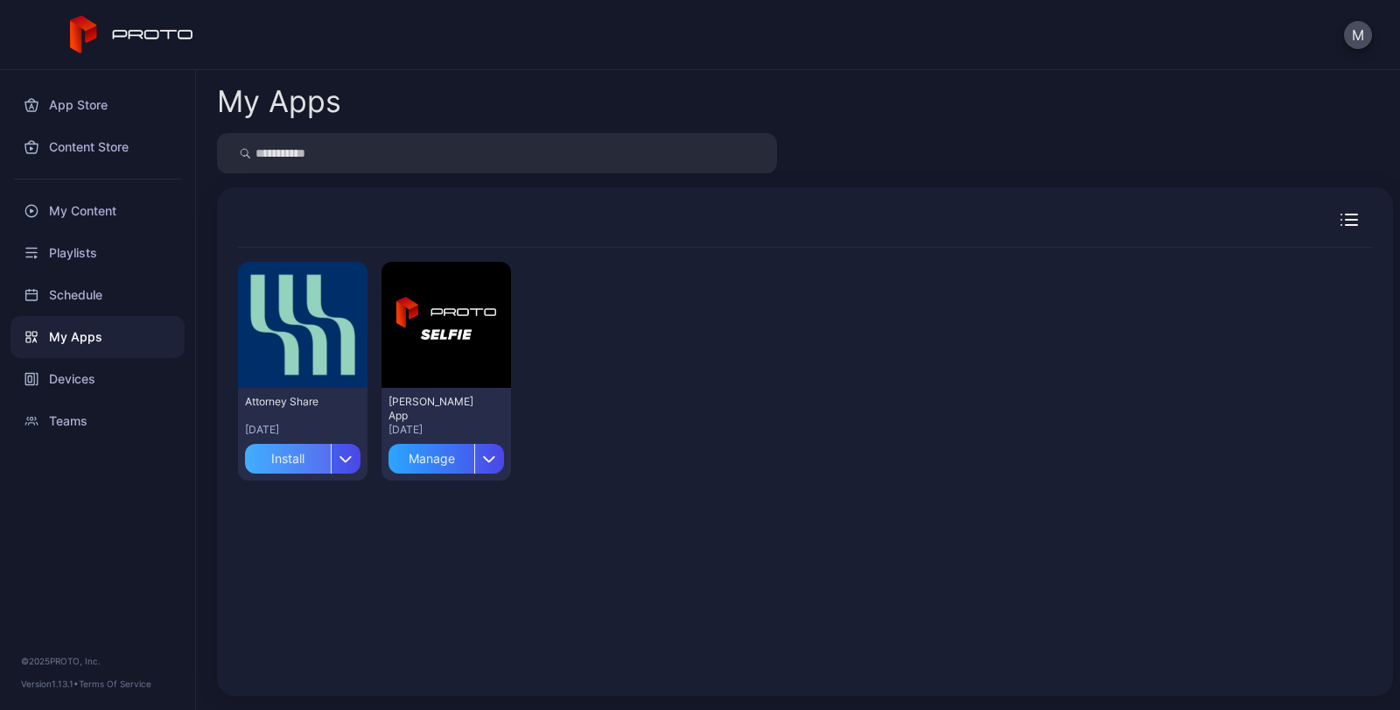
click at [280, 458] on div "Install" at bounding box center [288, 459] width 86 height 30
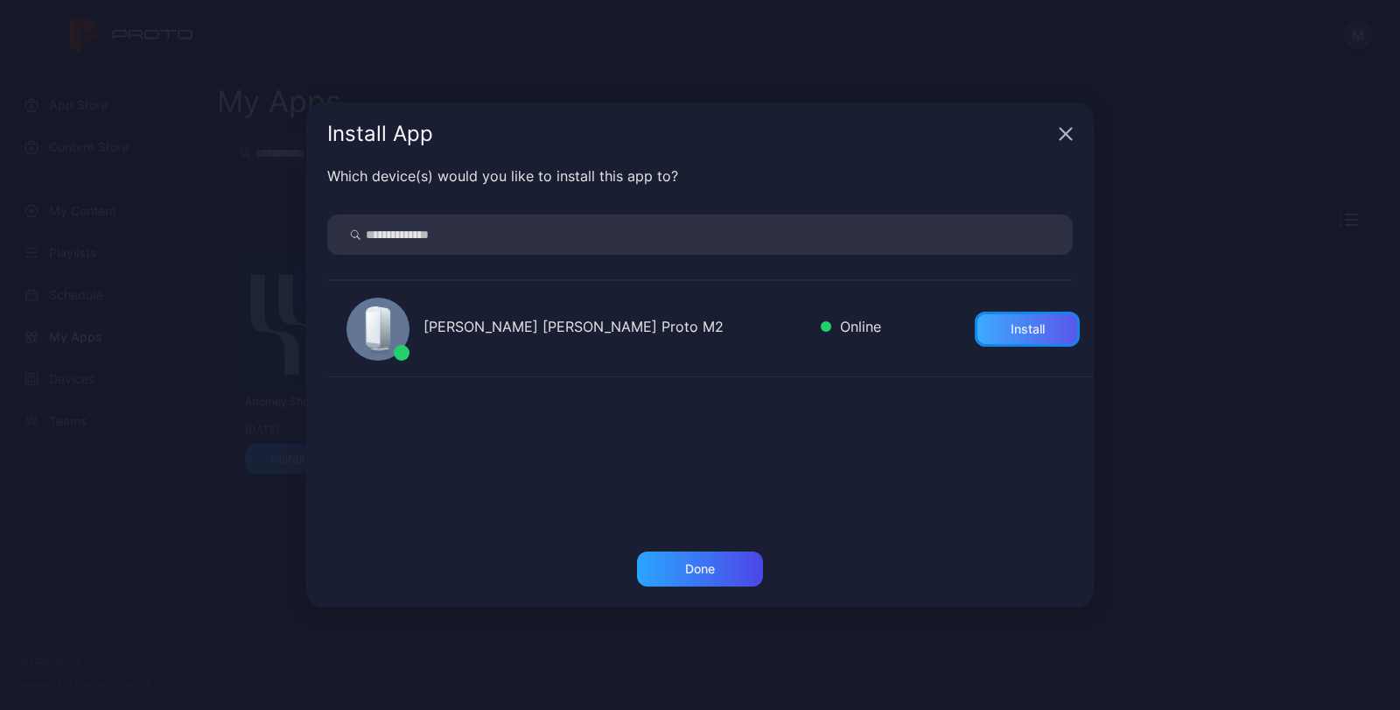
click at [989, 314] on div "Install" at bounding box center [1027, 329] width 105 height 35
click at [732, 569] on div "Done" at bounding box center [700, 568] width 126 height 35
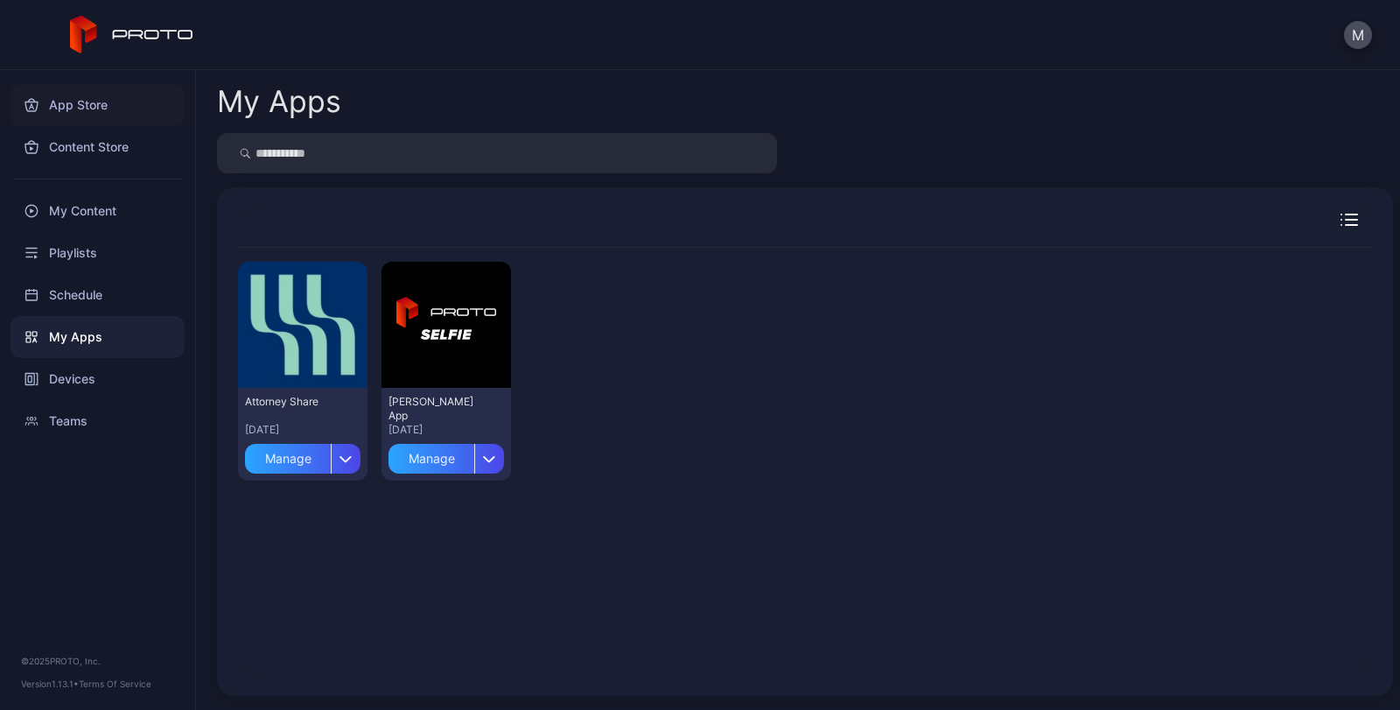
click at [89, 105] on div "App Store" at bounding box center [98, 105] width 174 height 42
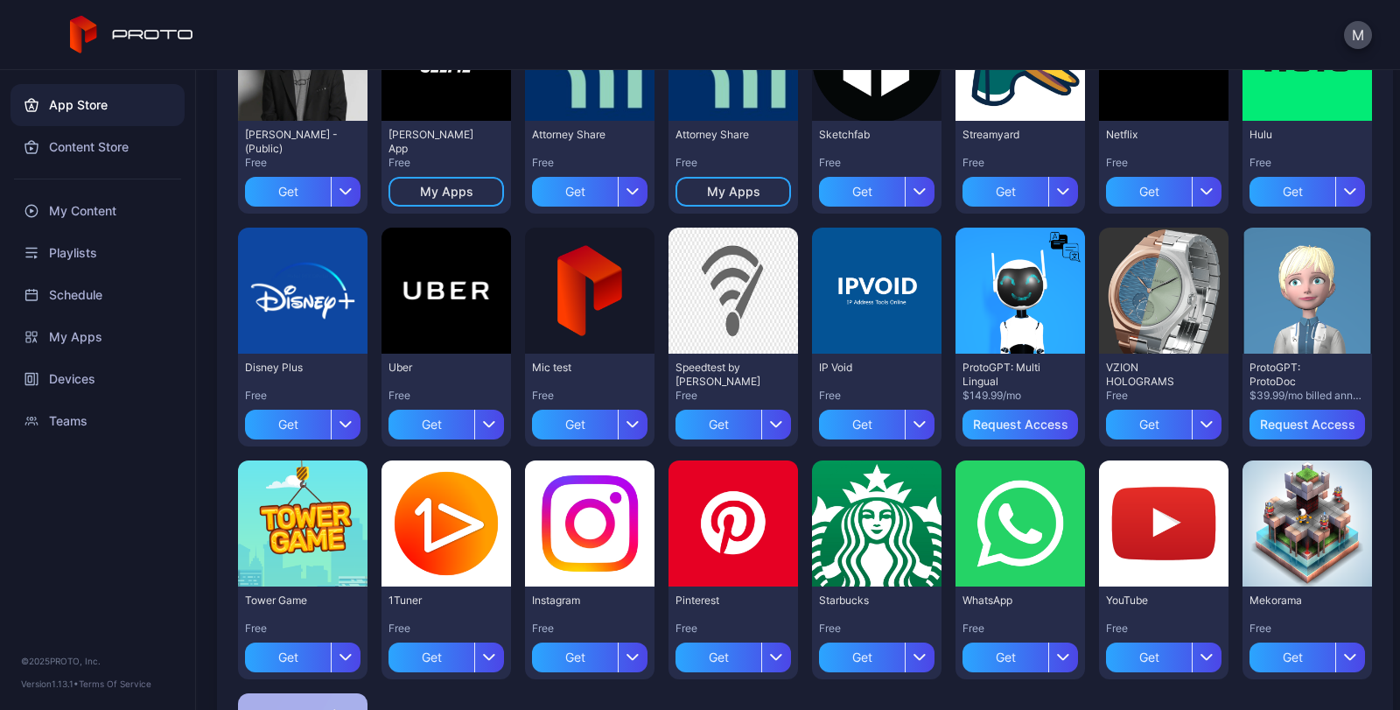
scroll to position [350, 0]
